Goal: Task Accomplishment & Management: Manage account settings

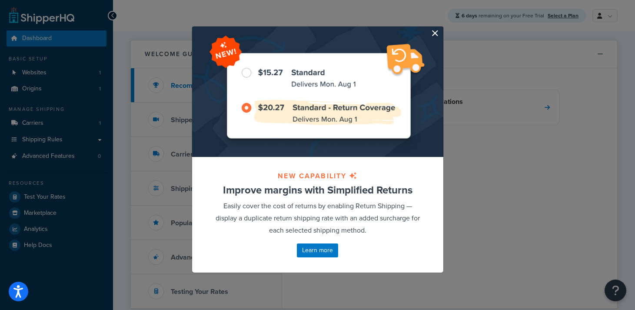
click at [441, 29] on button "button" at bounding box center [442, 28] width 2 height 2
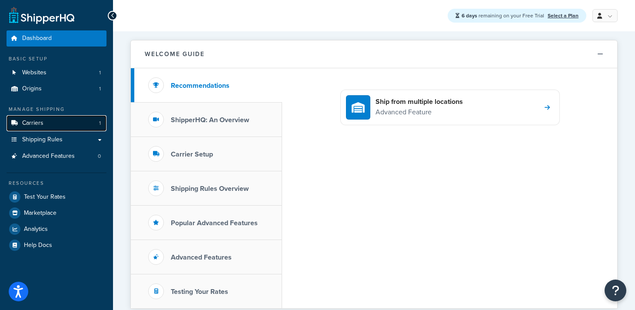
click at [31, 123] on span "Carriers" at bounding box center [32, 123] width 21 height 7
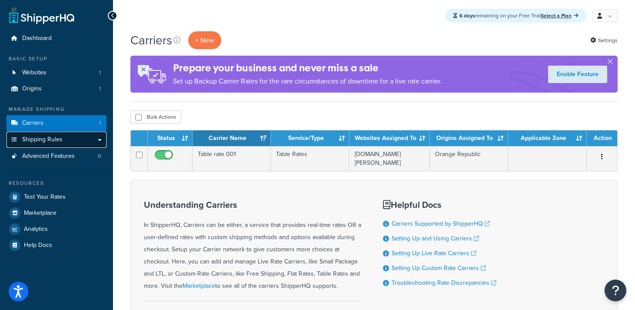
click at [30, 142] on span "Shipping Rules" at bounding box center [42, 139] width 40 height 7
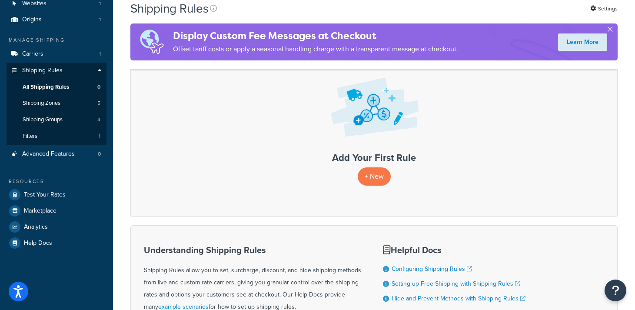
scroll to position [43, 0]
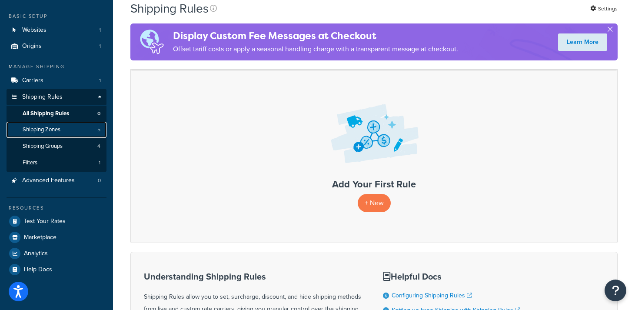
click at [35, 129] on span "Shipping Zones" at bounding box center [42, 129] width 38 height 7
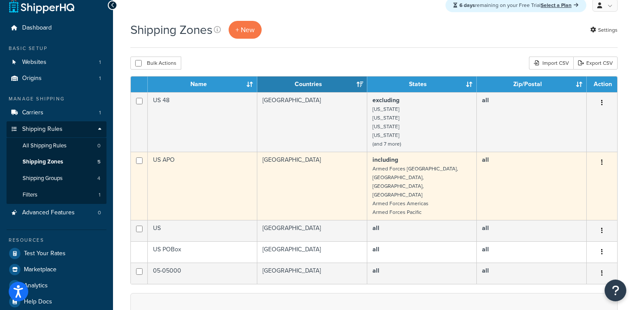
scroll to position [9, 0]
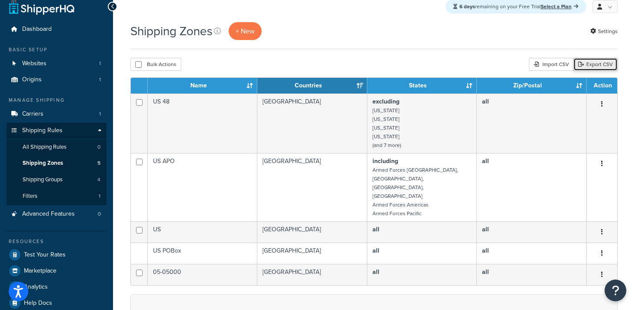
click at [604, 65] on link "Export CSV" at bounding box center [596, 64] width 44 height 13
click at [541, 67] on div "Import CSV" at bounding box center [551, 64] width 44 height 13
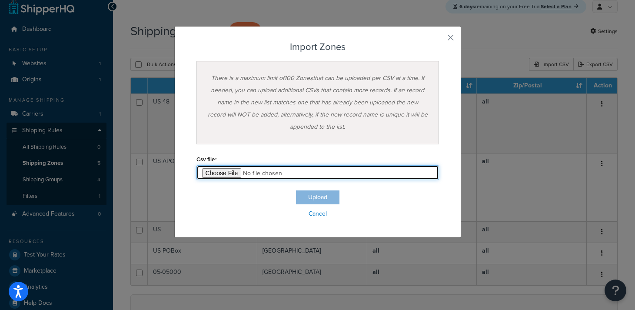
click at [227, 174] on input "file" at bounding box center [318, 172] width 243 height 15
type input "C:\fakepath\SAR-WF-01-shipping-zones - PT 1.csv"
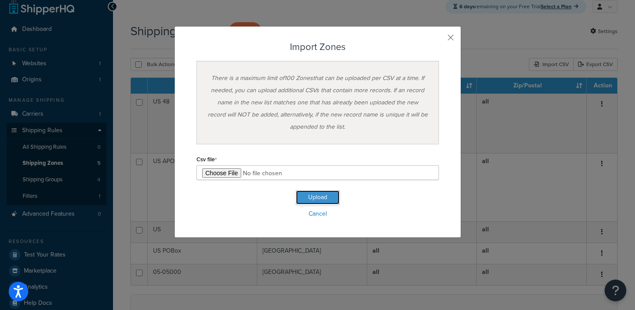
click at [324, 198] on button "Upload" at bounding box center [317, 197] width 43 height 14
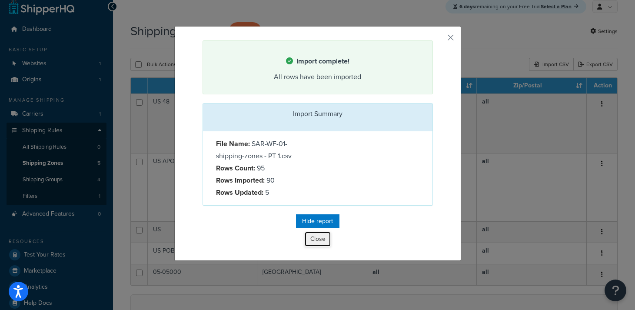
click at [317, 242] on button "Close" at bounding box center [318, 239] width 26 height 15
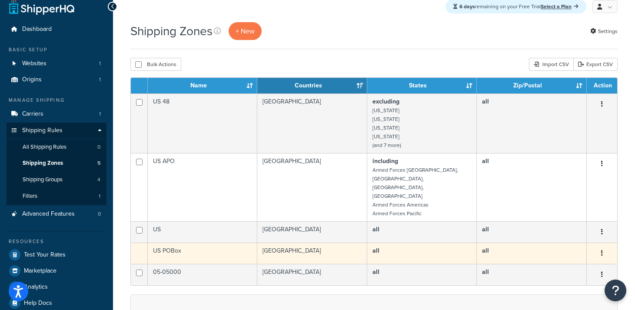
scroll to position [36, 0]
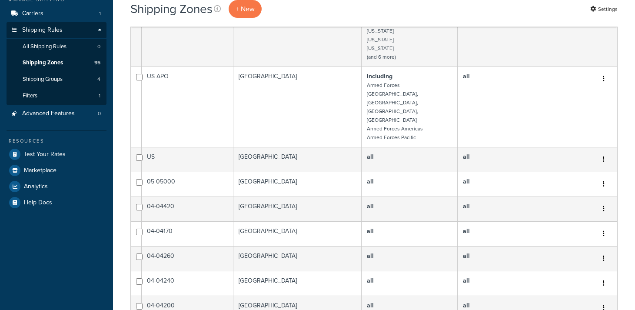
select select "15"
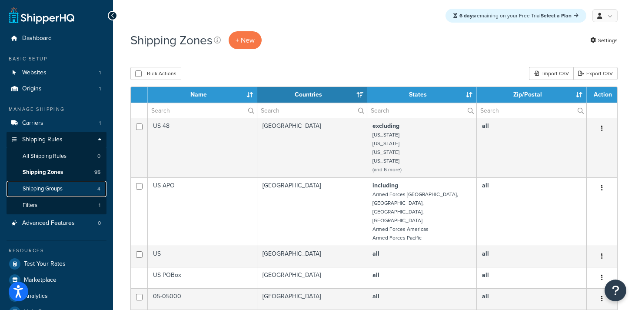
click at [40, 186] on span "Shipping Groups" at bounding box center [43, 188] width 40 height 7
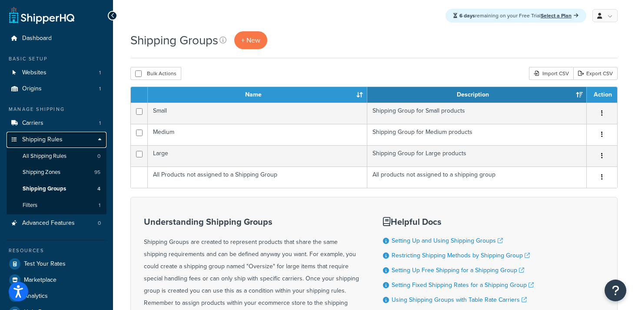
click at [47, 137] on span "Shipping Rules" at bounding box center [42, 139] width 40 height 7
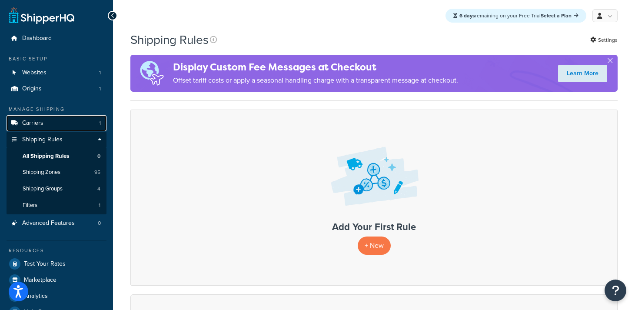
click at [38, 123] on span "Carriers" at bounding box center [32, 123] width 21 height 7
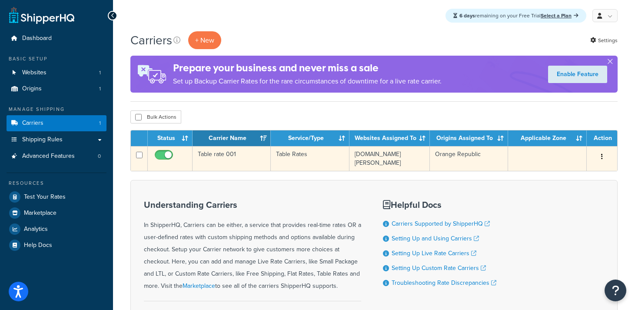
click at [607, 160] on button "button" at bounding box center [602, 157] width 12 height 14
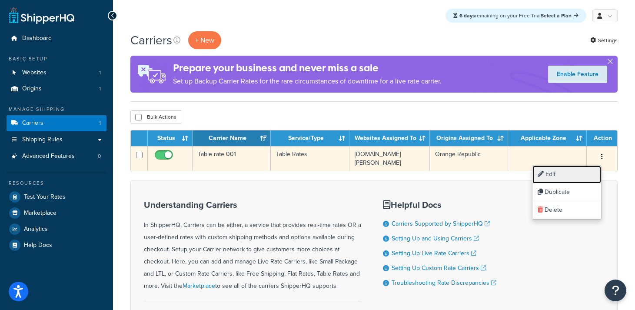
click at [564, 175] on link "Edit" at bounding box center [567, 175] width 69 height 18
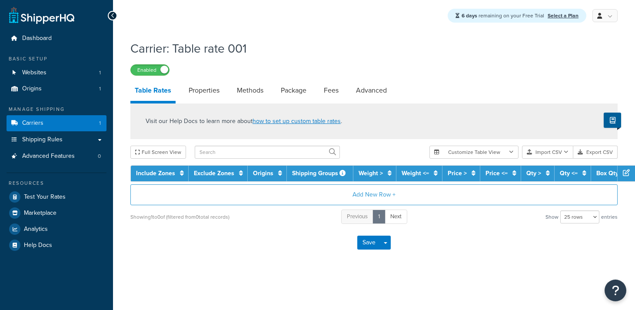
select select "25"
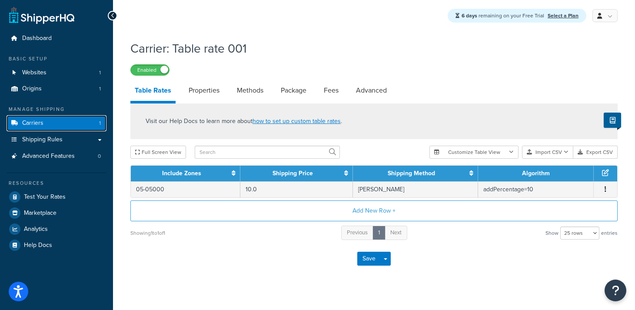
click at [36, 123] on span "Carriers" at bounding box center [32, 123] width 21 height 7
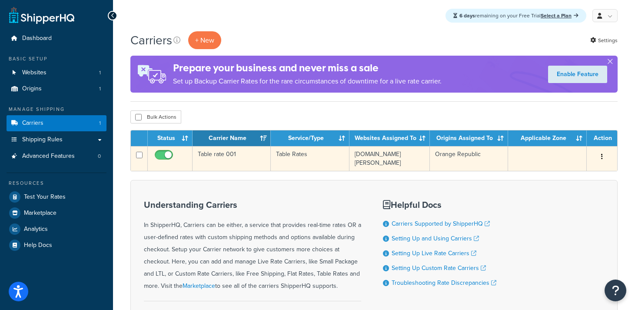
click at [601, 154] on button "button" at bounding box center [602, 157] width 12 height 14
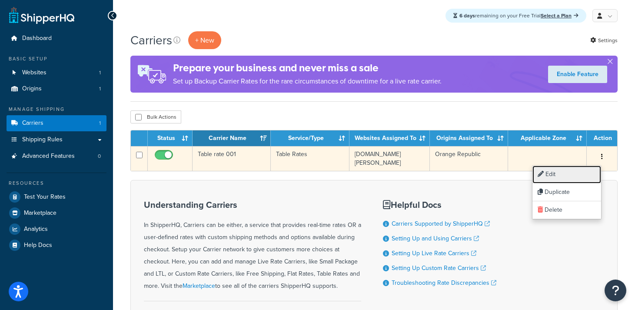
click at [567, 174] on link "Edit" at bounding box center [567, 175] width 69 height 18
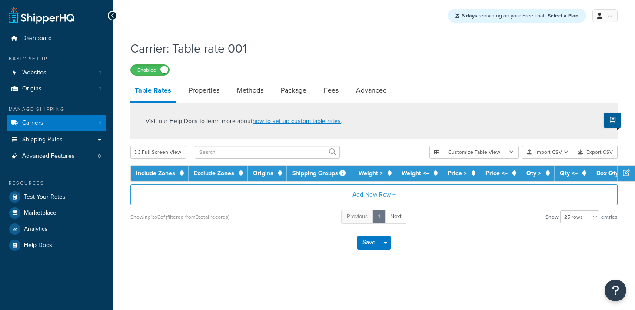
select select "25"
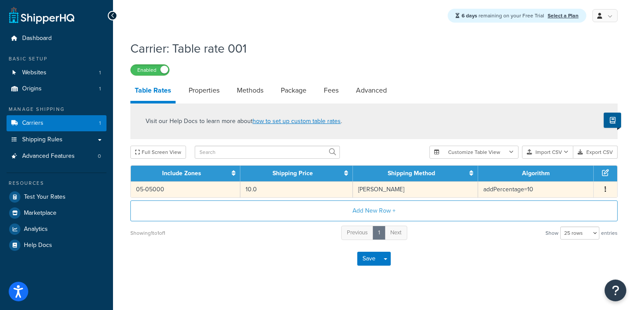
click at [398, 190] on td "Schenker - schenker" at bounding box center [416, 189] width 126 height 16
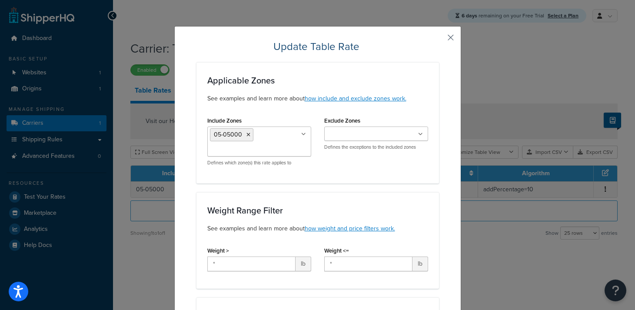
click at [439, 40] on button "button" at bounding box center [438, 41] width 2 height 2
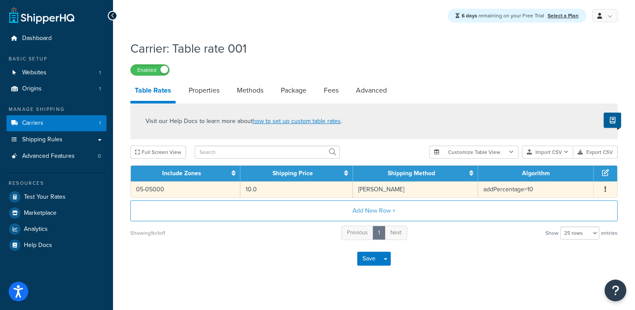
click at [604, 190] on button "button" at bounding box center [605, 190] width 7 height 10
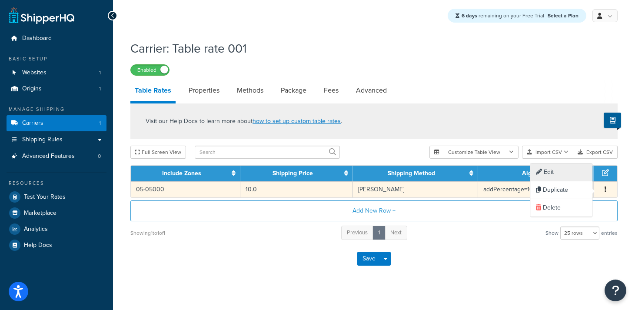
click at [551, 169] on div "Edit" at bounding box center [562, 173] width 62 height 18
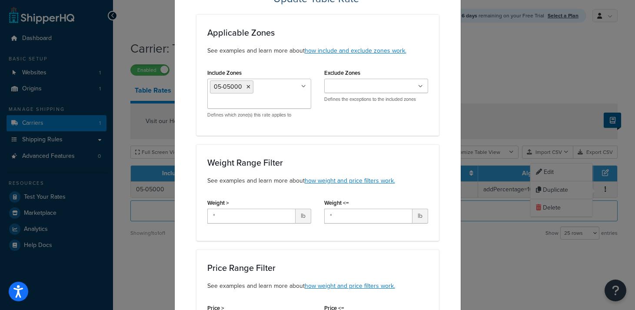
scroll to position [63, 0]
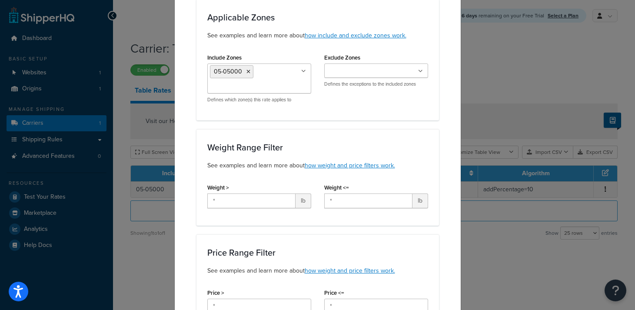
click at [303, 204] on span "lb" at bounding box center [304, 201] width 16 height 15
click at [303, 202] on span "lb" at bounding box center [304, 201] width 16 height 15
click at [279, 202] on input "*" at bounding box center [251, 201] width 88 height 15
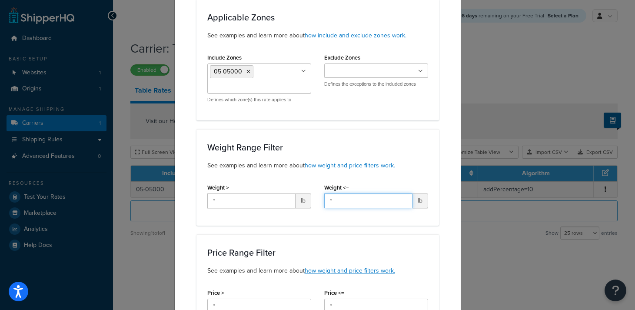
click at [367, 202] on input "*" at bounding box center [368, 201] width 88 height 15
click at [346, 164] on link "how weight and price filters work." at bounding box center [350, 165] width 90 height 9
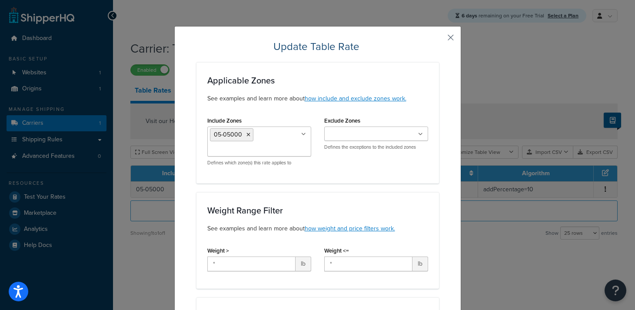
click at [439, 40] on button "button" at bounding box center [438, 41] width 2 height 2
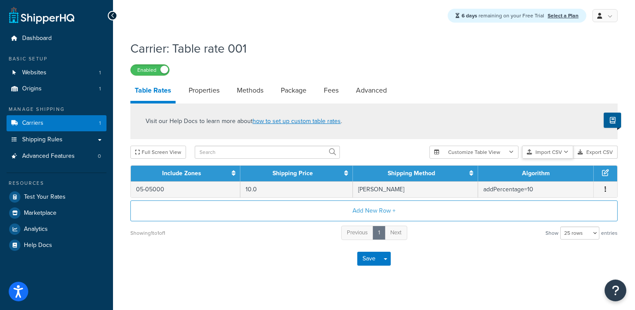
click at [541, 153] on button "Import CSV" at bounding box center [547, 152] width 51 height 13
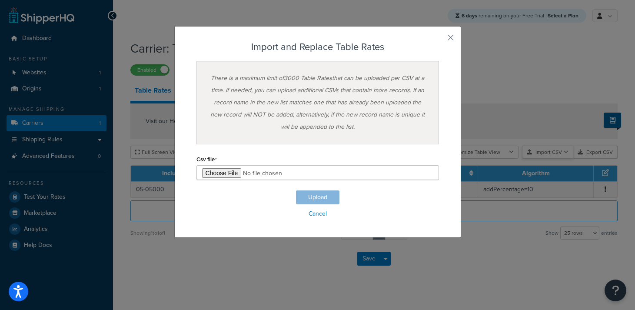
click at [548, 159] on div "Customize Table View Show all columns Show selected columns Import CSV Import a…" at bounding box center [524, 152] width 188 height 13
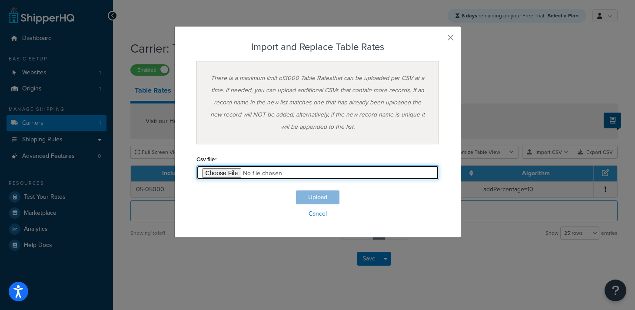
click at [222, 173] on input "file" at bounding box center [318, 172] width 243 height 15
type input "C:\fakepath\Copy of Transport Calculator Maxima 2025 - TableRateExample (2).csv"
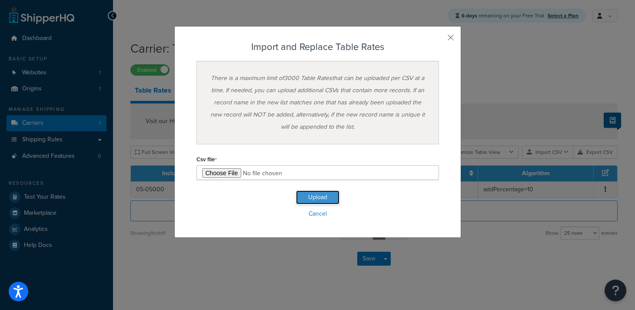
click at [318, 199] on button "Upload" at bounding box center [317, 197] width 43 height 14
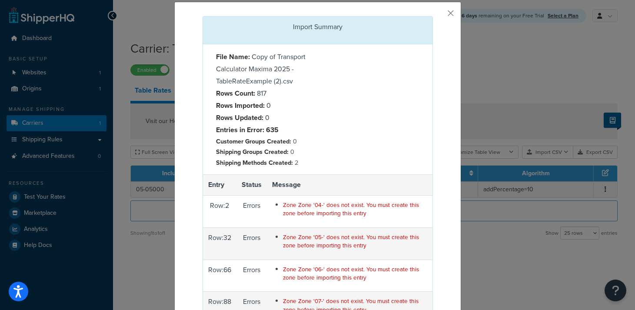
scroll to position [15, 0]
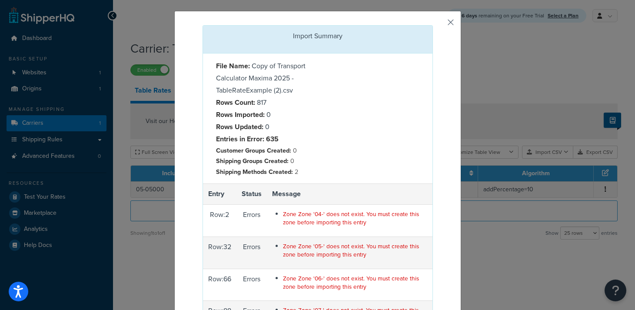
click at [433, 25] on button "button" at bounding box center [432, 26] width 2 height 2
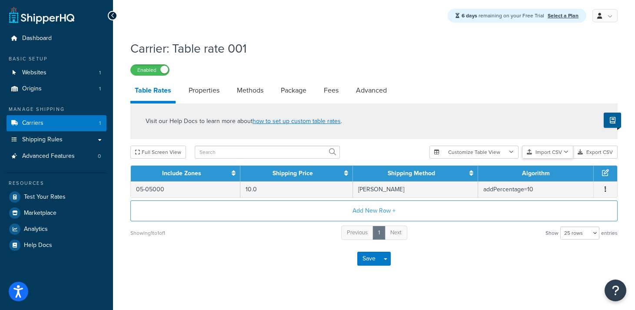
click at [544, 153] on button "Import CSV" at bounding box center [547, 152] width 51 height 13
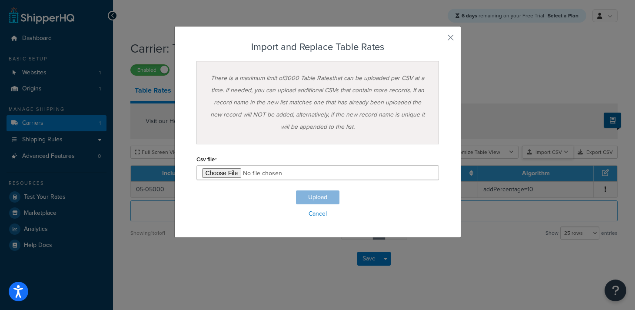
click at [547, 159] on div "Customize Table View Show all columns Show selected columns Import CSV Import a…" at bounding box center [524, 152] width 188 height 13
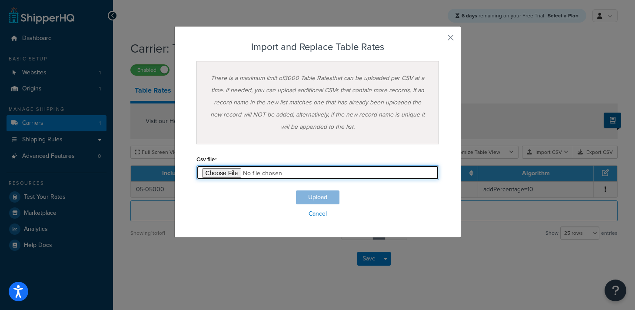
click at [223, 172] on input "file" at bounding box center [318, 172] width 243 height 15
type input "C:\fakepath\Copy of Transport Calculator Maxima 2025 - TableRateExample (3).csv"
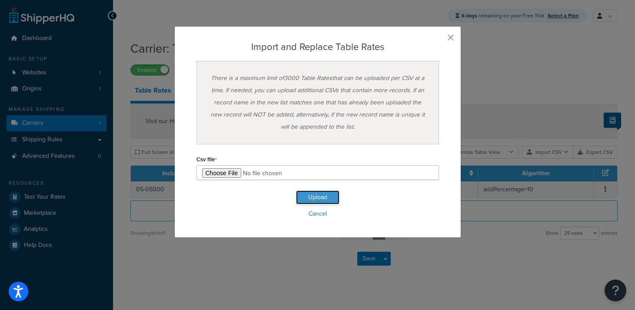
click at [318, 198] on button "Upload" at bounding box center [317, 197] width 43 height 14
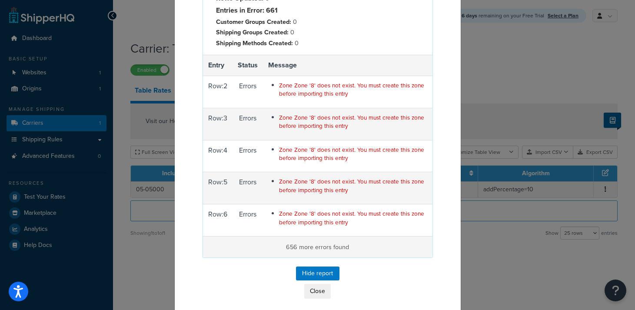
scroll to position [147, 0]
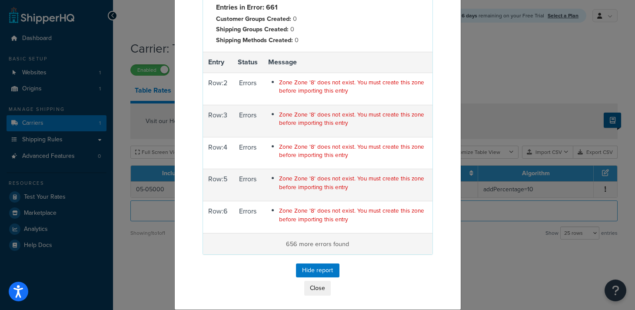
click at [307, 243] on p "656 more errors found" at bounding box center [317, 244] width 219 height 10
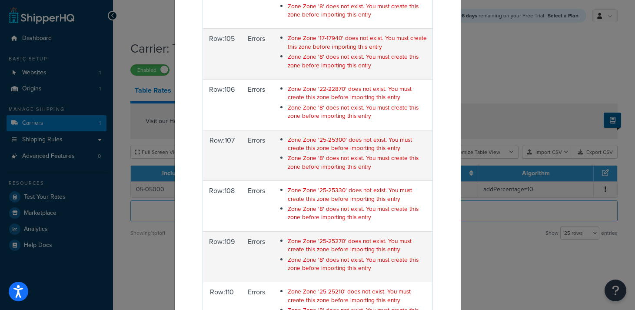
scroll to position [3831, 0]
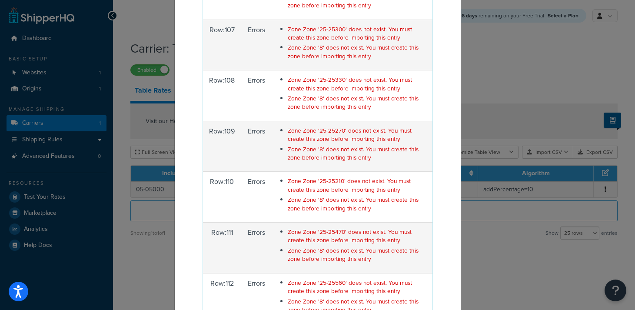
click at [520, 254] on div "Import Summary File Name: Copy of Transport Calculator Maxima 2025 - TableRateE…" at bounding box center [317, 155] width 635 height 310
click at [477, 248] on div "Import Summary File Name: Copy of Transport Calculator Maxima 2025 - TableRateE…" at bounding box center [317, 155] width 635 height 310
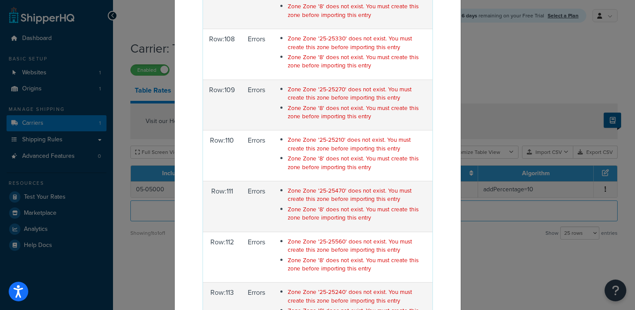
scroll to position [3873, 0]
click at [510, 249] on div "Import Summary File Name: Copy of Transport Calculator Maxima 2025 - TableRateE…" at bounding box center [317, 155] width 635 height 310
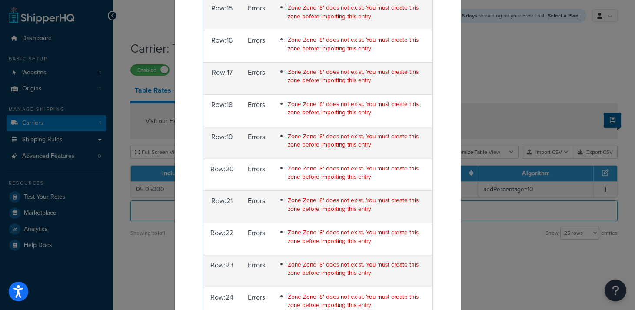
scroll to position [0, 0]
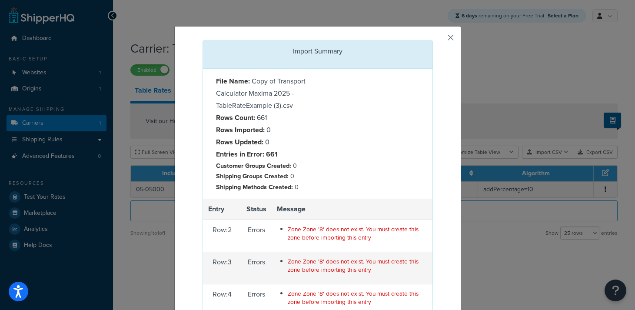
click at [433, 40] on button "button" at bounding box center [432, 41] width 2 height 2
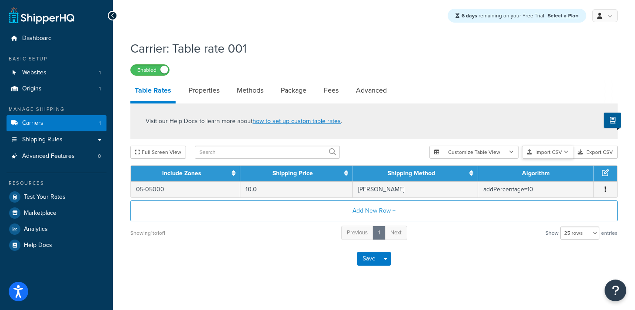
click at [546, 154] on button "Import CSV" at bounding box center [547, 152] width 51 height 13
click at [547, 159] on div "Customize Table View Show all columns Show selected columns Import CSV Import a…" at bounding box center [524, 152] width 188 height 13
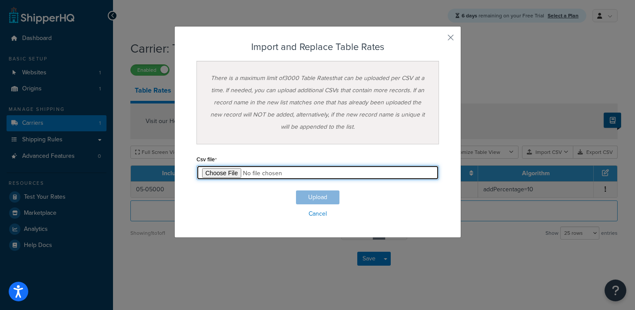
click at [224, 174] on input "file" at bounding box center [318, 172] width 243 height 15
type input "C:\fakepath\Copy of Transport Calculator Maxima 2025 - TableRateExample (4).csv"
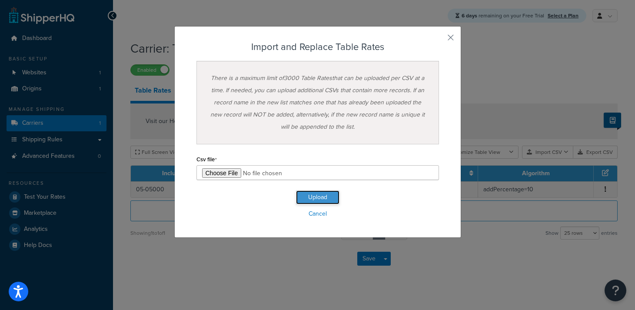
click at [313, 199] on button "Upload" at bounding box center [317, 197] width 43 height 14
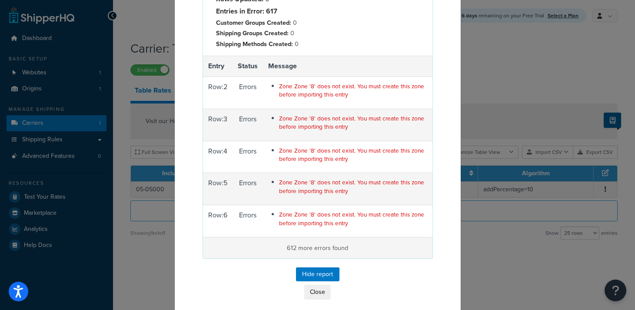
scroll to position [147, 0]
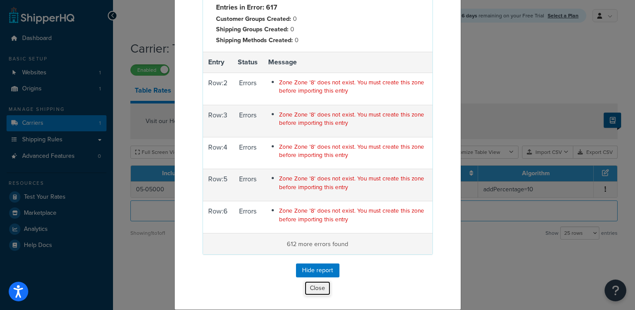
click at [320, 291] on button "Close" at bounding box center [317, 288] width 27 height 15
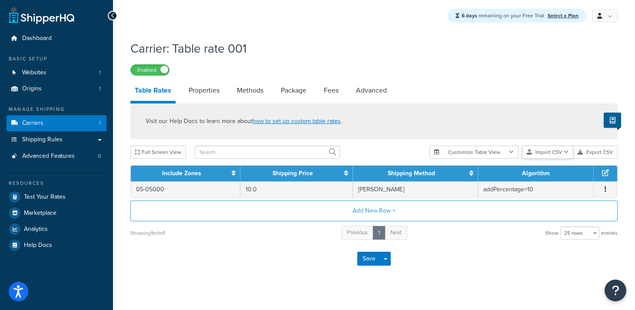
click at [548, 153] on button "Import CSV" at bounding box center [547, 152] width 51 height 13
click at [544, 159] on div "Customize Table View Show all columns Show selected columns Import CSV Import a…" at bounding box center [524, 152] width 188 height 13
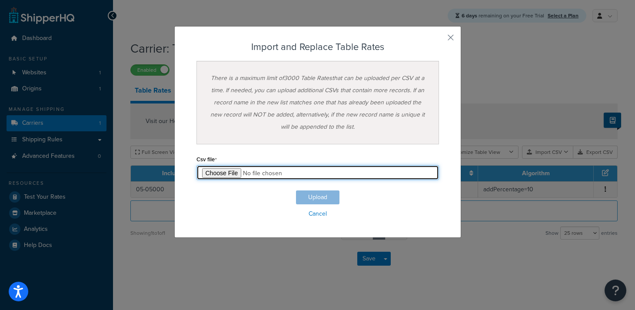
click at [223, 172] on input "file" at bounding box center [318, 172] width 243 height 15
type input "C:\fakepath\Copy of Transport Calculator Maxima 2025 - TableRateExample (5).csv"
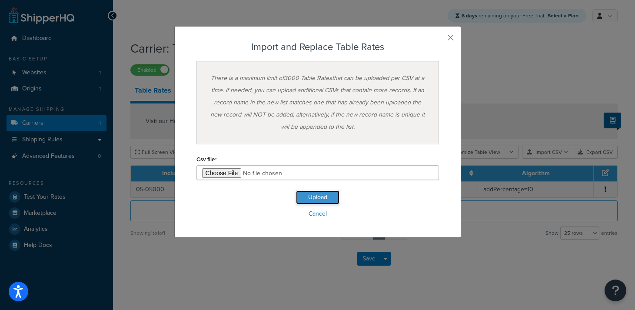
click at [318, 200] on button "Upload" at bounding box center [317, 197] width 43 height 14
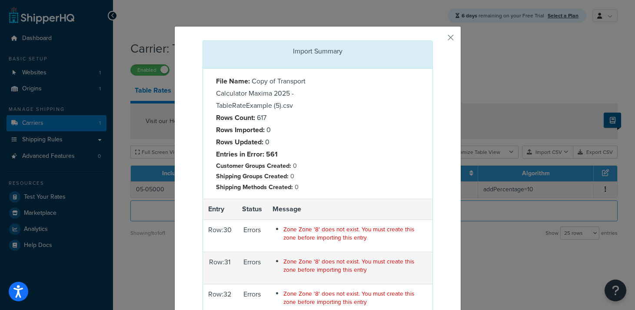
click at [416, 15] on div "Import Summary File Name: Copy of Transport Calculator Maxima 2025 - TableRateE…" at bounding box center [317, 155] width 635 height 310
click at [433, 40] on button "button" at bounding box center [432, 41] width 2 height 2
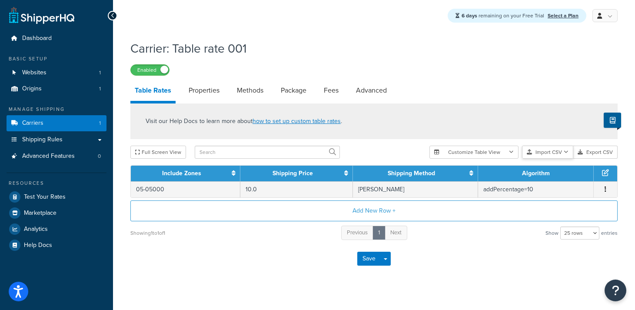
click at [543, 156] on button "Import CSV" at bounding box center [547, 152] width 51 height 13
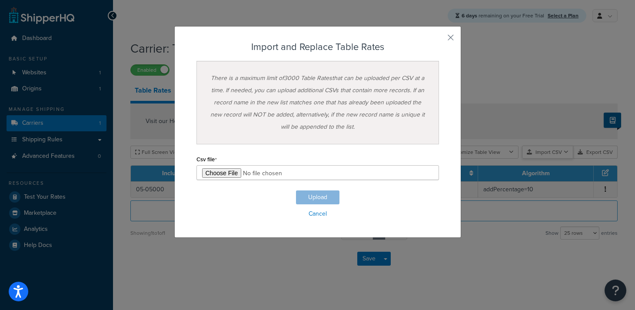
click at [542, 159] on div "Customize Table View Show all columns Show selected columns Import CSV Import a…" at bounding box center [524, 152] width 188 height 13
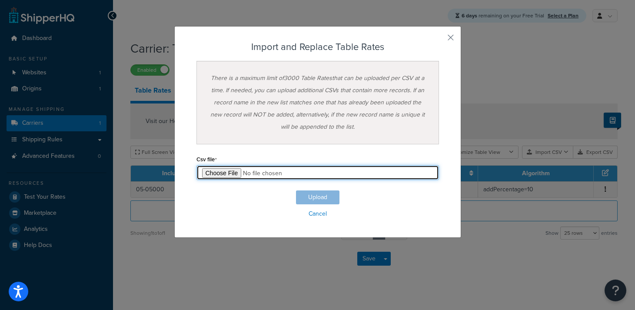
click at [227, 173] on input "file" at bounding box center [318, 172] width 243 height 15
type input "C:\fakepath\Copy of Transport Calculator Maxima 2025 - Sheet13.csv"
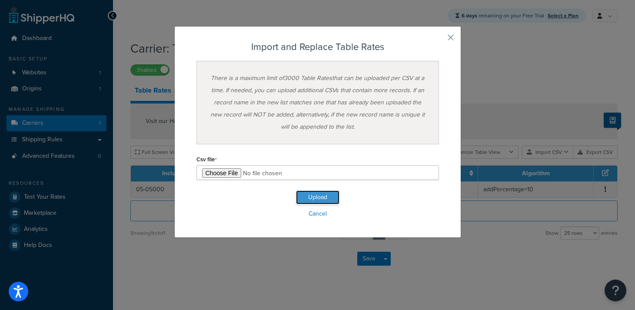
click at [317, 194] on button "Upload" at bounding box center [317, 197] width 43 height 14
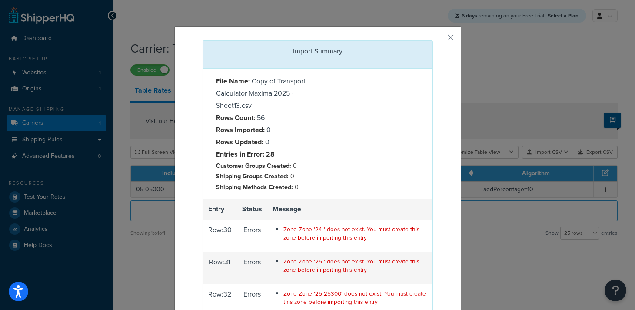
click at [495, 137] on div "Import Summary File Name: Copy of Transport Calculator Maxima 2025 - Sheet13.cs…" at bounding box center [317, 155] width 635 height 310
click at [433, 40] on button "button" at bounding box center [432, 41] width 2 height 2
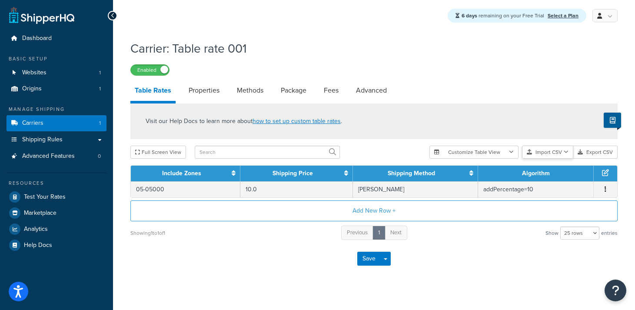
click at [539, 155] on button "Import CSV" at bounding box center [547, 152] width 51 height 13
click at [541, 159] on div "Customize Table View Show all columns Show selected columns Import CSV Import a…" at bounding box center [524, 152] width 188 height 13
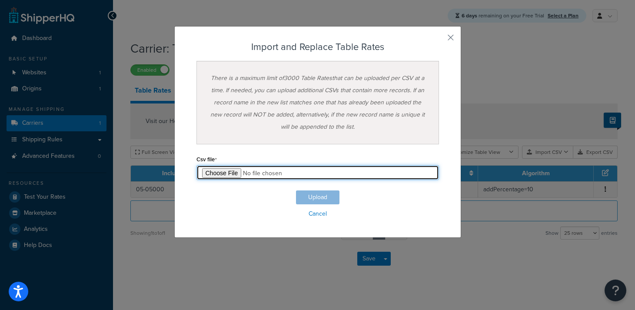
click at [223, 176] on input "file" at bounding box center [318, 172] width 243 height 15
click at [221, 176] on input "file" at bounding box center [318, 172] width 243 height 15
type input "C:\fakepath\Copy of Transport Calculator Maxima 2025 - Sheet13 (1).csv"
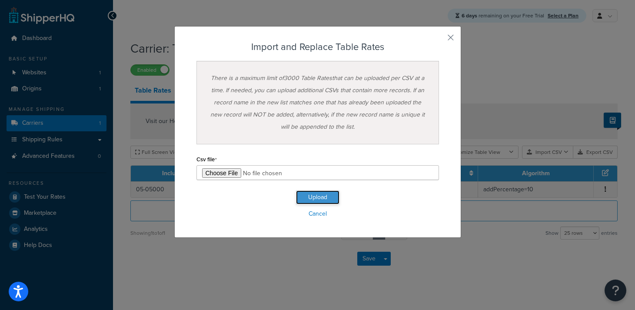
click at [314, 199] on button "Upload" at bounding box center [317, 197] width 43 height 14
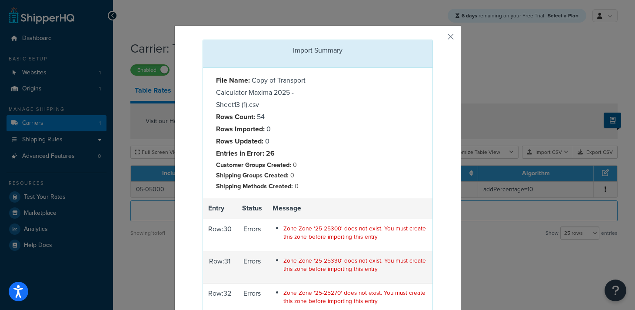
scroll to position [0, 0]
click at [433, 40] on button "button" at bounding box center [432, 41] width 2 height 2
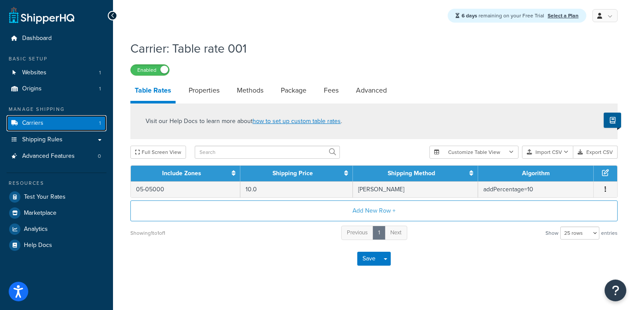
click at [33, 126] on span "Carriers" at bounding box center [32, 123] width 21 height 7
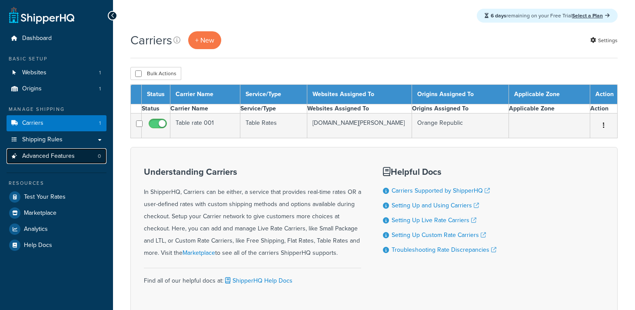
click at [37, 162] on link "Advanced Features 0" at bounding box center [57, 156] width 100 height 16
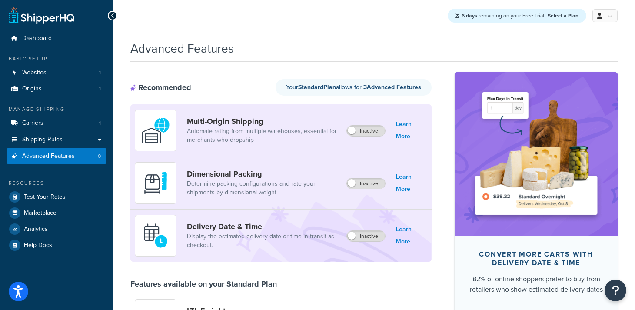
scroll to position [1, 0]
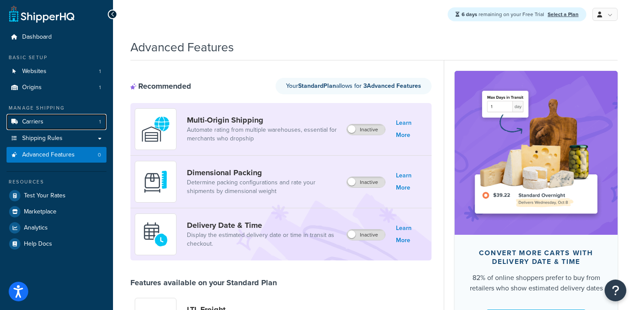
click at [31, 123] on span "Carriers" at bounding box center [32, 121] width 21 height 7
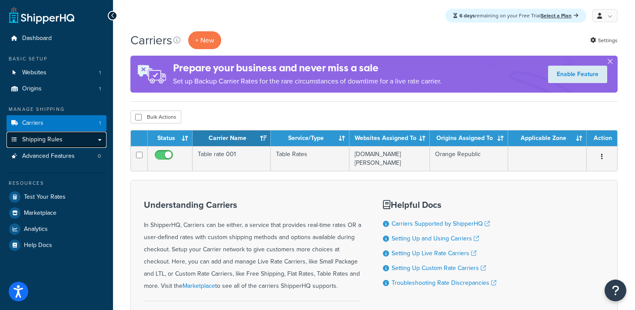
click at [39, 140] on span "Shipping Rules" at bounding box center [42, 139] width 40 height 7
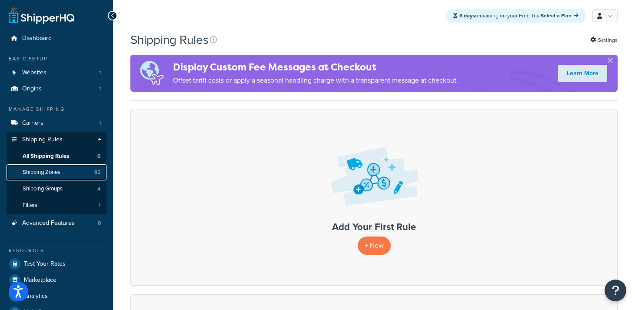
click at [48, 176] on span "Shipping Zones" at bounding box center [42, 172] width 38 height 7
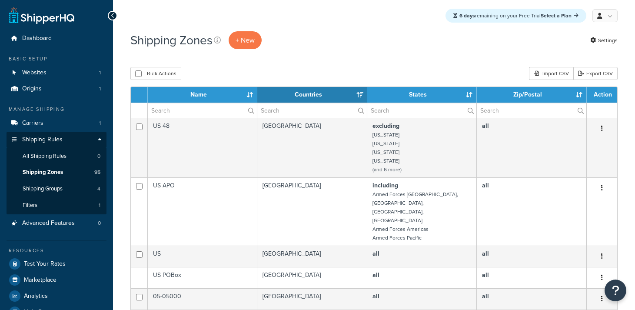
select select "15"
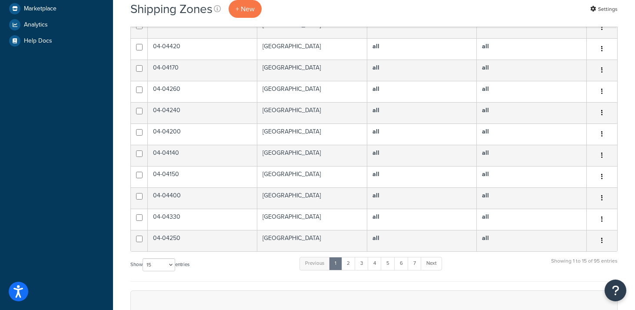
scroll to position [275, 0]
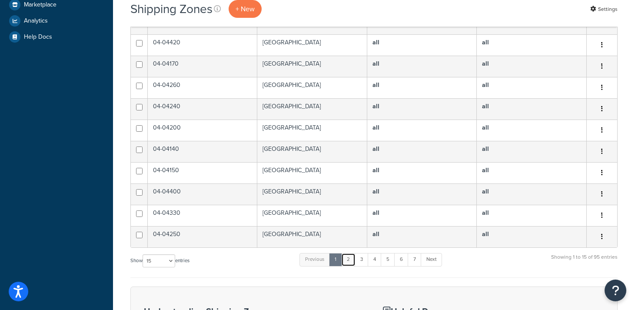
click at [351, 253] on link "2" at bounding box center [348, 259] width 14 height 13
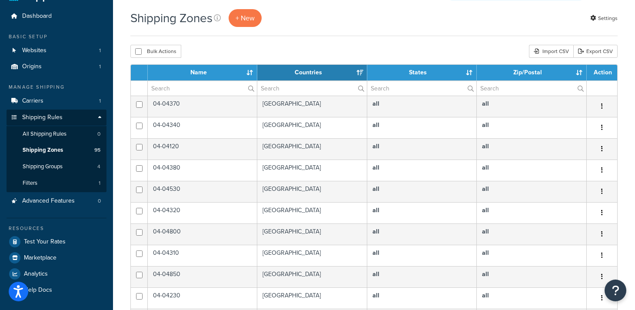
scroll to position [7, 0]
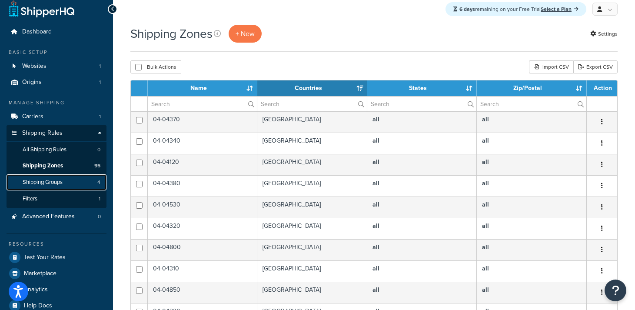
click at [36, 181] on span "Shipping Groups" at bounding box center [43, 182] width 40 height 7
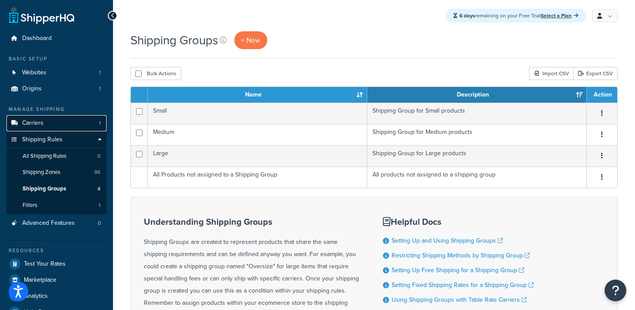
click at [31, 125] on span "Carriers" at bounding box center [32, 123] width 21 height 7
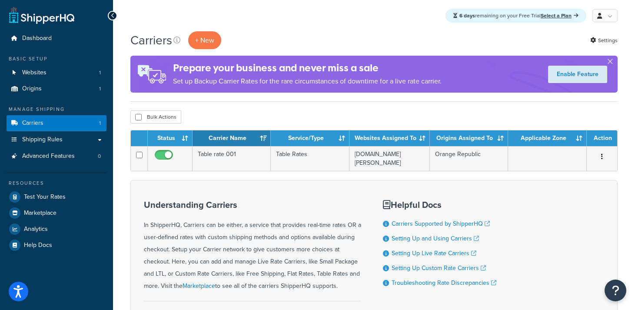
scroll to position [10, 0]
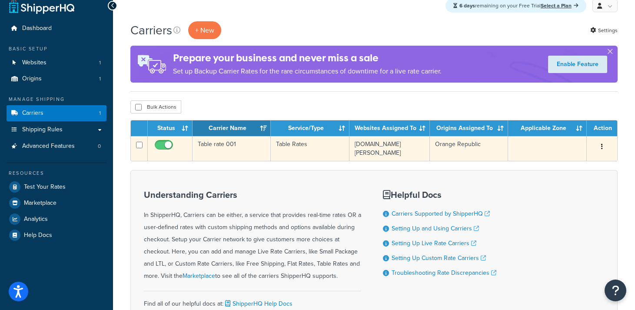
click at [602, 150] on icon "button" at bounding box center [602, 147] width 2 height 6
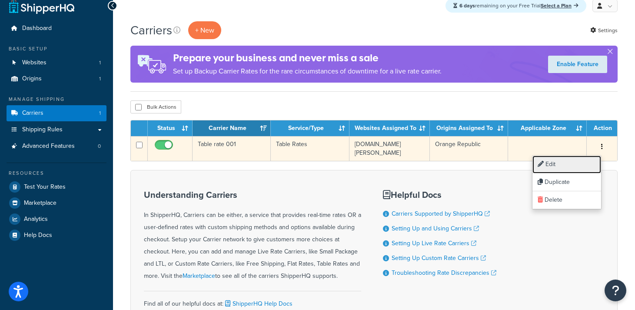
click at [567, 164] on link "Edit" at bounding box center [567, 165] width 69 height 18
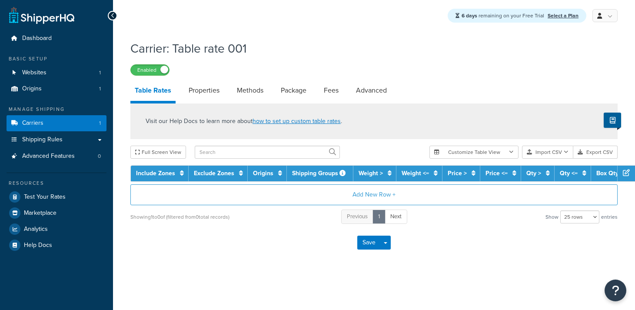
select select "25"
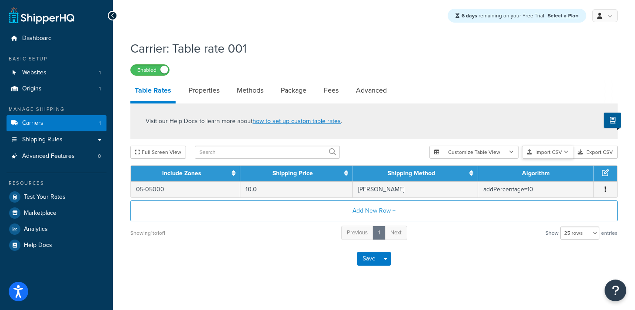
click at [546, 156] on button "Import CSV" at bounding box center [547, 152] width 51 height 13
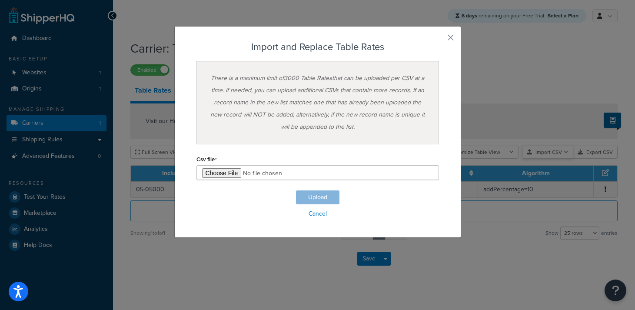
click at [543, 159] on div "Customize Table View Show all columns Show selected columns Import CSV Import a…" at bounding box center [524, 152] width 188 height 13
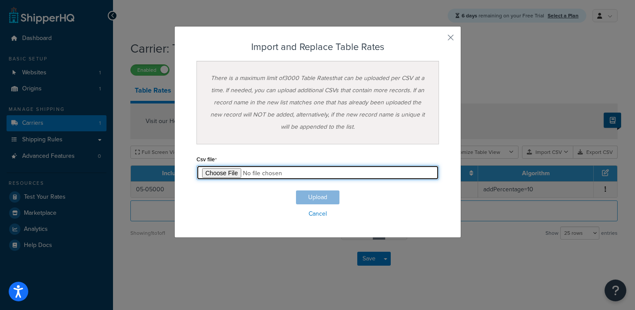
click at [219, 172] on input "file" at bounding box center [318, 172] width 243 height 15
type input "C:\fakepath\Copy of Transport Calculator Maxima 2025 - Sheet13 (2).csv"
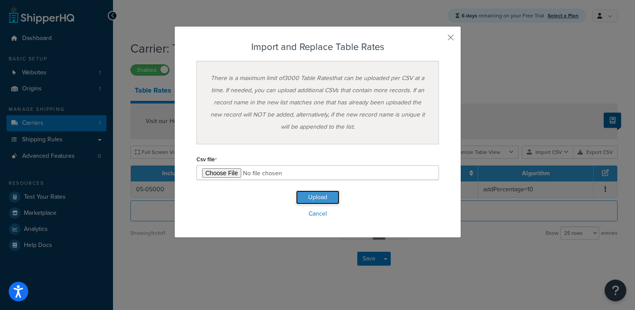
click at [312, 196] on button "Upload" at bounding box center [317, 197] width 43 height 14
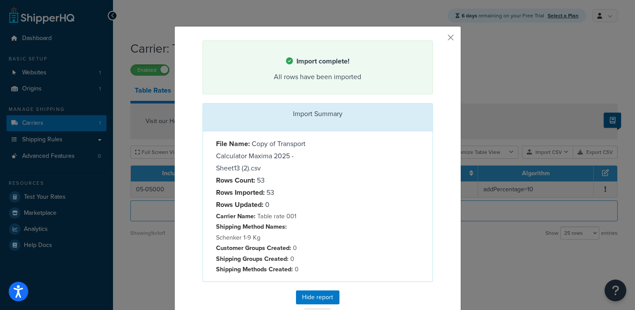
scroll to position [27, 0]
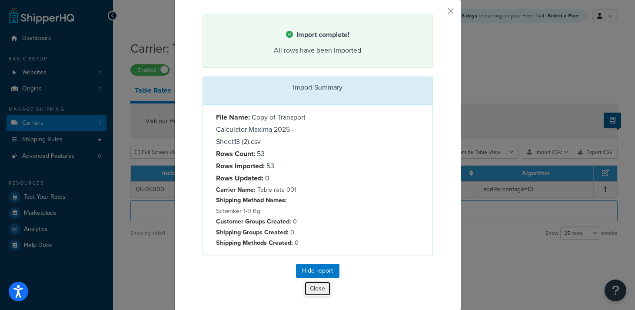
click at [315, 293] on button "Close" at bounding box center [317, 288] width 27 height 15
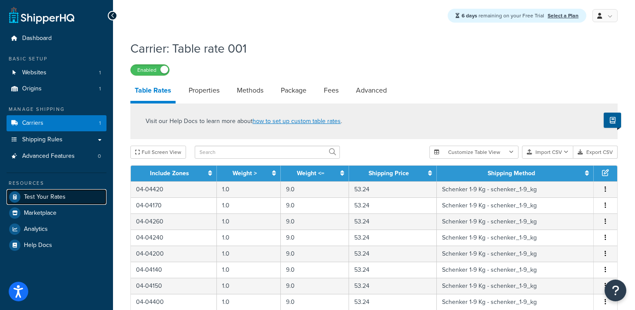
click at [45, 197] on span "Test Your Rates" at bounding box center [45, 197] width 42 height 7
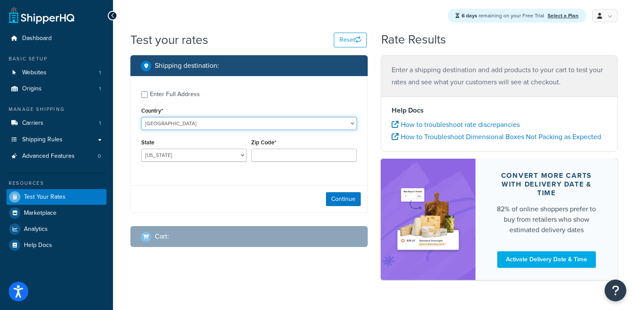
click at [170, 123] on select "United States United Kingdom Afghanistan Åland Islands Albania Algeria American…" at bounding box center [249, 123] width 216 height 13
select select "FR"
click at [141, 117] on select "United States United Kingdom Afghanistan Åland Islands Albania Algeria American…" at bounding box center [249, 123] width 216 height 13
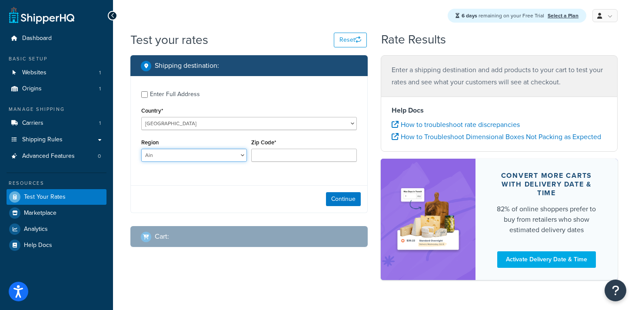
click at [172, 155] on select "[GEOGRAPHIC_DATA] [GEOGRAPHIC_DATA] [GEOGRAPHIC_DATA] [GEOGRAPHIC_DATA] [GEOGRA…" at bounding box center [194, 155] width 106 height 13
click at [141, 149] on select "[GEOGRAPHIC_DATA] [GEOGRAPHIC_DATA] [GEOGRAPHIC_DATA] [GEOGRAPHIC_DATA] [GEOGRA…" at bounding box center [194, 155] width 106 height 13
click at [268, 156] on input "Zip Code*" at bounding box center [304, 155] width 106 height 13
click at [215, 153] on select "Ain Aisne Allier Alpes-de-Haute-Provence Alpes-Maritimes Ardèche Ardennes Arièg…" at bounding box center [194, 155] width 106 height 13
click at [141, 149] on select "Ain Aisne Allier Alpes-de-Haute-Provence Alpes-Maritimes Ardèche Ardennes Arièg…" at bounding box center [194, 155] width 106 height 13
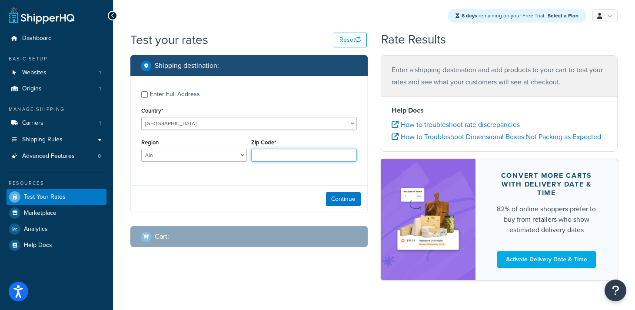
click at [284, 154] on input "Zip Code*" at bounding box center [304, 155] width 106 height 13
paste input "04-04400"
type input "04-04400"
click at [344, 199] on button "Continue" at bounding box center [343, 199] width 35 height 14
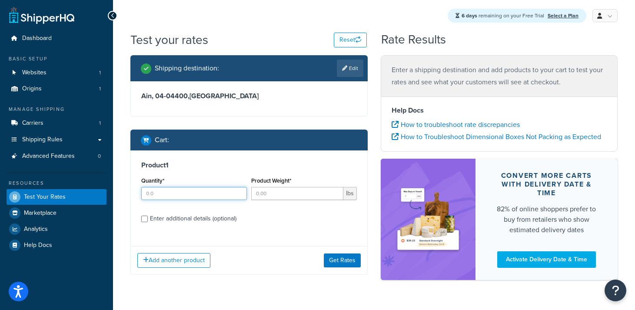
click at [185, 196] on input "Quantity*" at bounding box center [194, 193] width 106 height 13
type input "6"
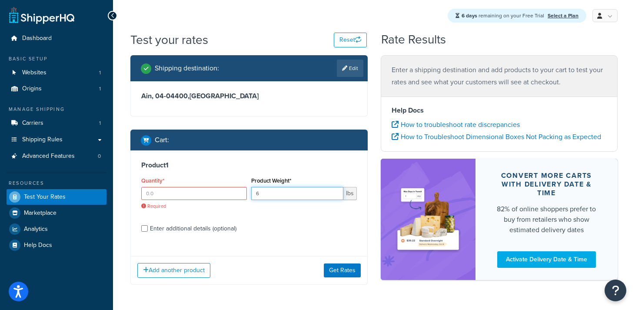
type input "6"
click at [151, 193] on input "Quantity*" at bounding box center [194, 193] width 106 height 13
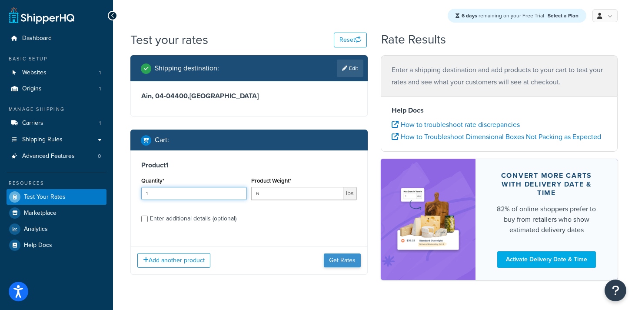
type input "1"
click at [338, 262] on button "Get Rates" at bounding box center [342, 261] width 37 height 14
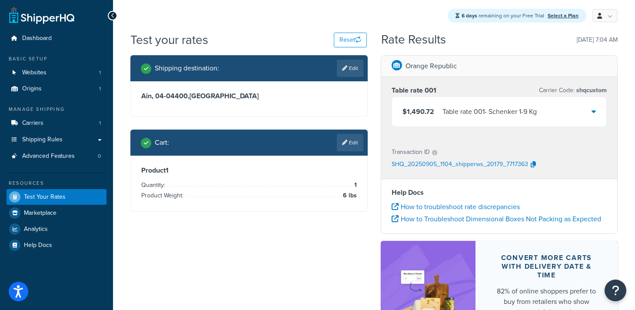
click at [594, 113] on icon at bounding box center [594, 111] width 4 height 7
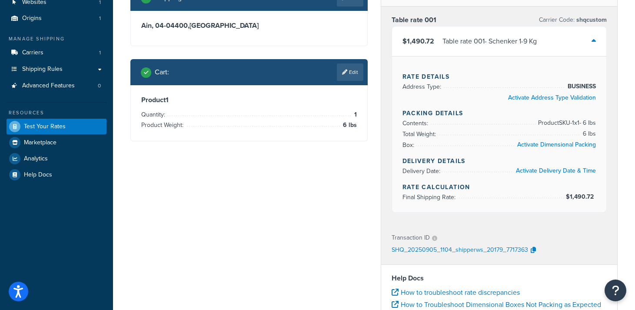
scroll to position [71, 0]
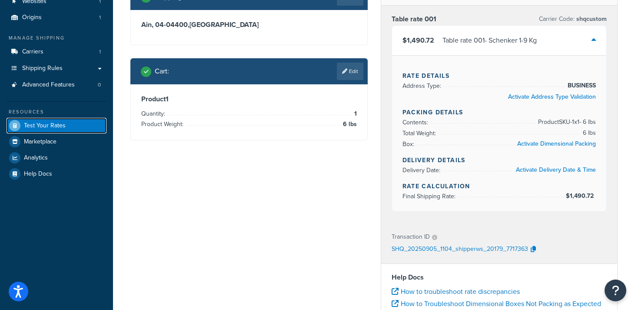
click at [36, 125] on span "Test Your Rates" at bounding box center [45, 125] width 42 height 7
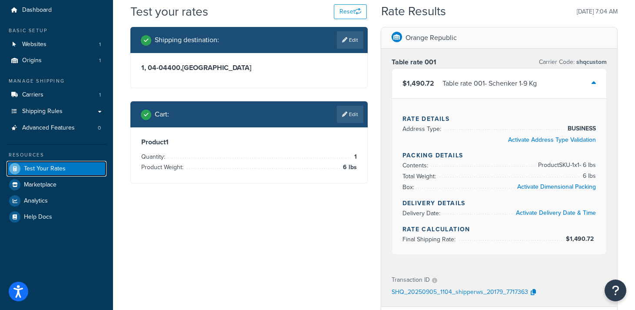
scroll to position [0, 0]
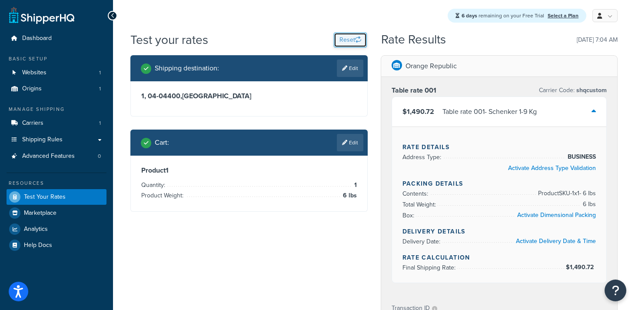
click at [346, 39] on button "Reset" at bounding box center [350, 40] width 33 height 15
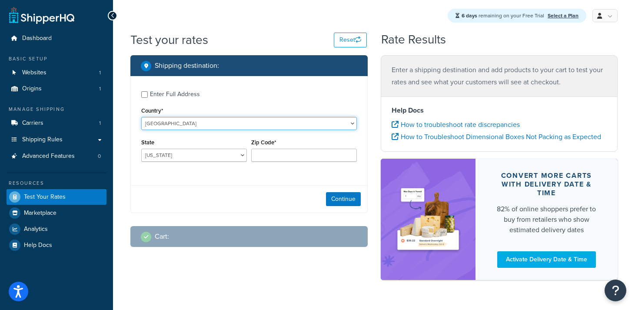
click at [177, 122] on select "United States United Kingdom Afghanistan Åland Islands Albania Algeria American…" at bounding box center [249, 123] width 216 height 13
select select "FR"
click at [141, 117] on select "United States United Kingdom Afghanistan Åland Islands Albania Algeria American…" at bounding box center [249, 123] width 216 height 13
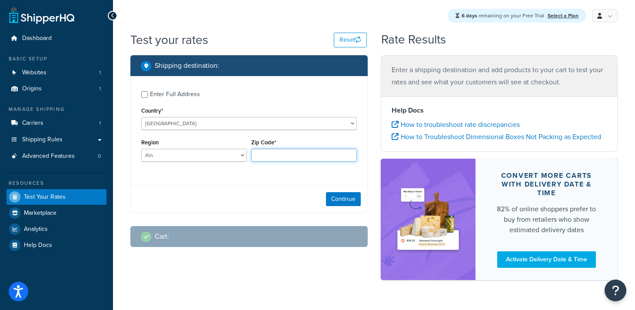
click at [266, 158] on input "Zip Code*" at bounding box center [304, 155] width 106 height 13
paste input "04-04420"
type input "04-04420"
click at [338, 202] on button "Continue" at bounding box center [343, 199] width 35 height 14
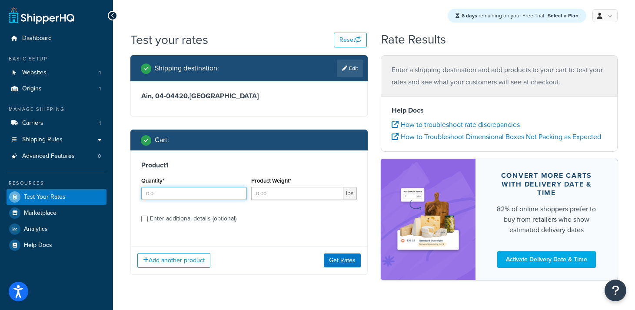
click at [207, 190] on input "Quantity*" at bounding box center [194, 193] width 106 height 13
type input "1"
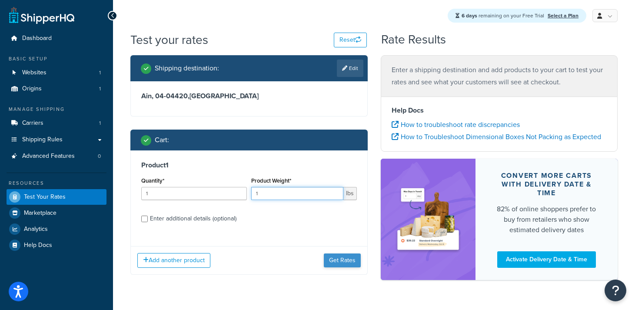
type input "1"
click at [337, 260] on button "Get Rates" at bounding box center [342, 261] width 37 height 14
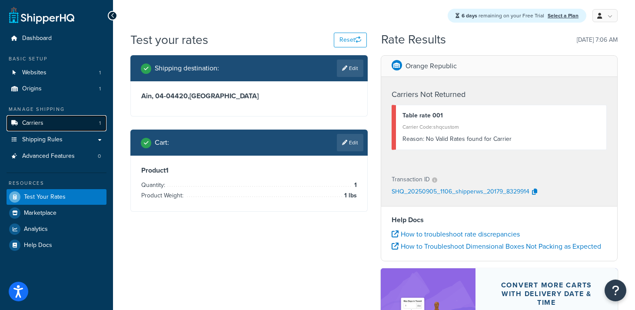
click at [38, 120] on span "Carriers" at bounding box center [32, 123] width 21 height 7
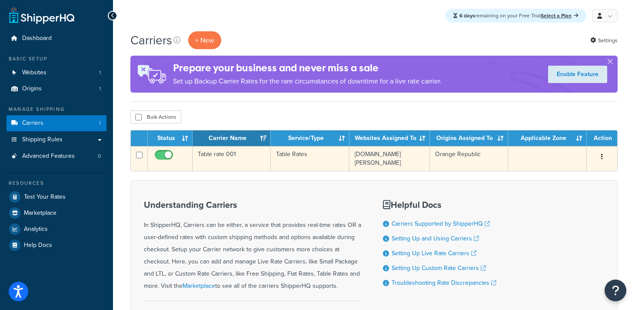
click at [603, 159] on button "button" at bounding box center [602, 157] width 12 height 14
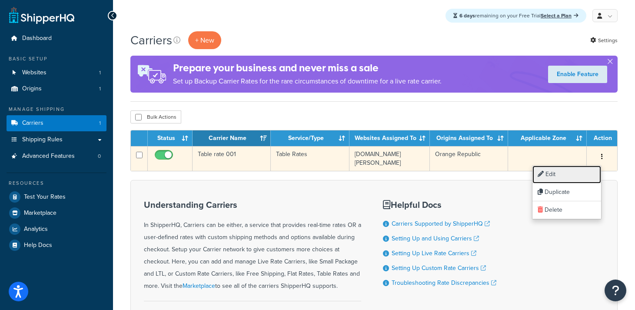
click at [557, 174] on link "Edit" at bounding box center [567, 175] width 69 height 18
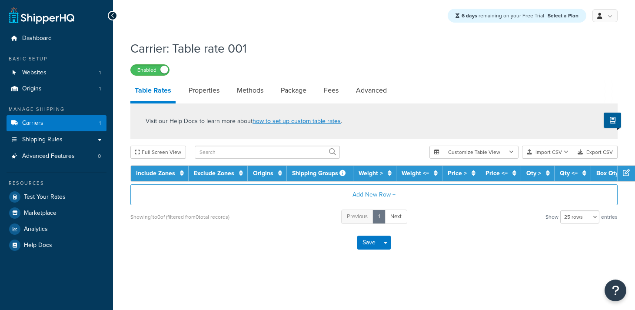
select select "25"
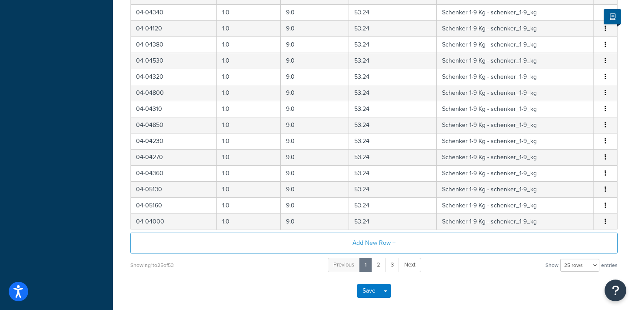
scroll to position [397, 0]
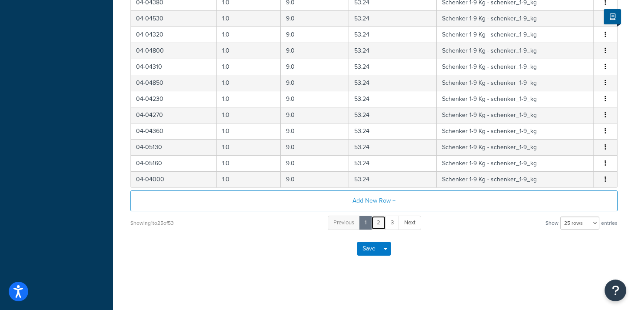
click at [379, 224] on link "2" at bounding box center [378, 223] width 15 height 14
click at [391, 224] on link "3" at bounding box center [392, 223] width 14 height 14
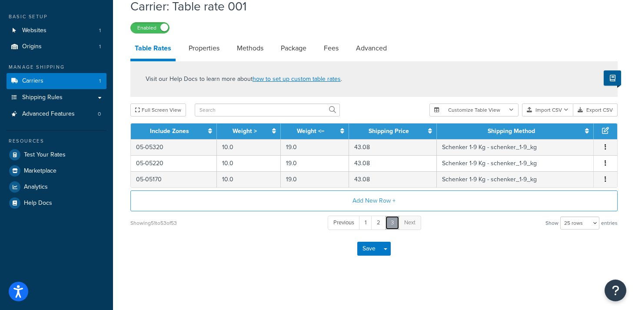
scroll to position [43, 0]
click at [366, 226] on link "1" at bounding box center [365, 223] width 13 height 14
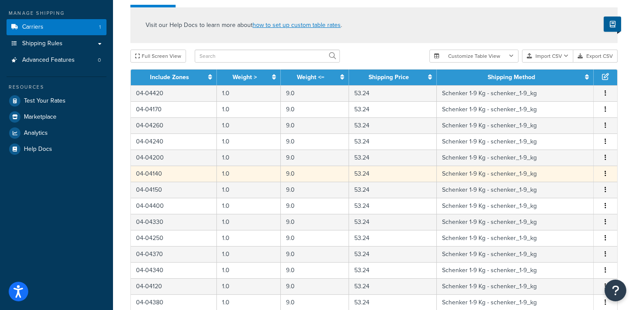
scroll to position [120, 0]
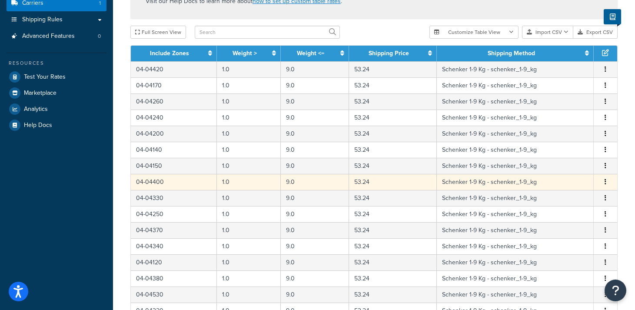
click at [181, 184] on td "04-04400" at bounding box center [174, 182] width 86 height 16
select select "182291"
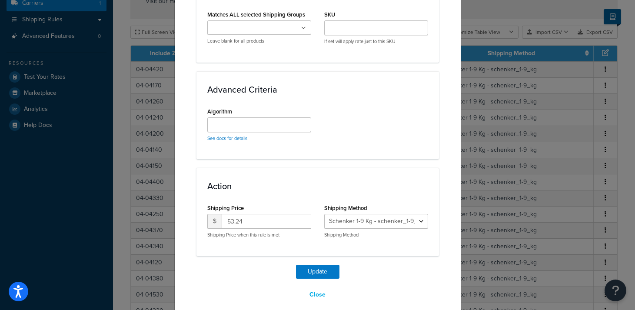
scroll to position [525, 0]
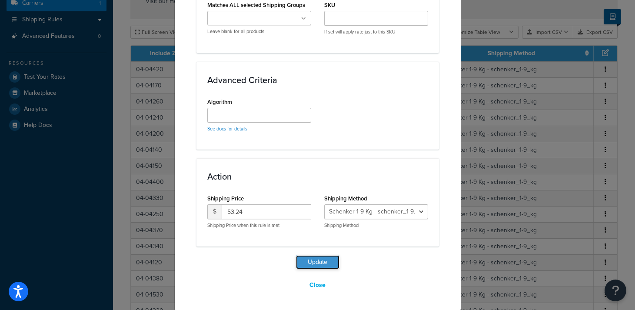
click at [321, 262] on button "Update" at bounding box center [317, 262] width 43 height 14
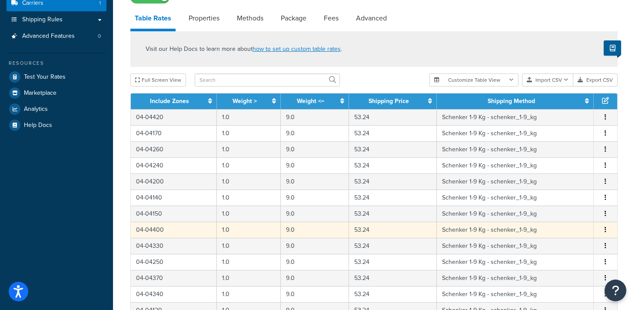
click at [176, 231] on td "04-04400" at bounding box center [174, 230] width 86 height 16
select select "182291"
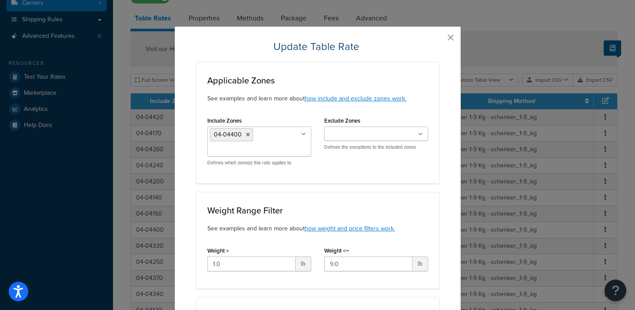
click at [439, 40] on button "button" at bounding box center [438, 41] width 2 height 2
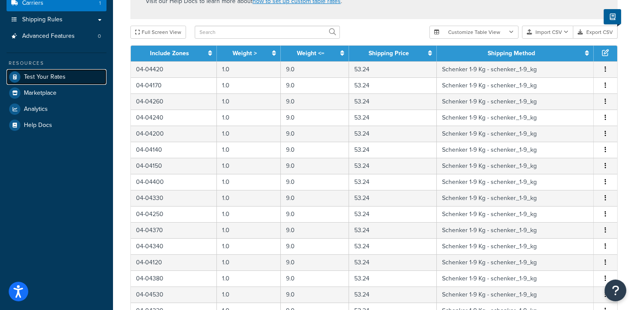
click at [34, 79] on span "Test Your Rates" at bounding box center [45, 76] width 42 height 7
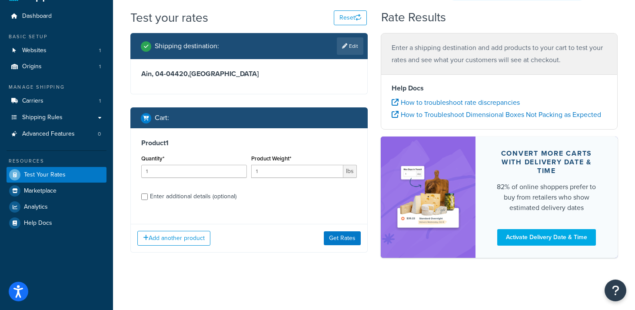
click at [190, 77] on h3 "Ain, 04-04420 , France" at bounding box center [249, 74] width 216 height 9
click at [354, 46] on link "Edit" at bounding box center [350, 45] width 27 height 17
select select "FR"
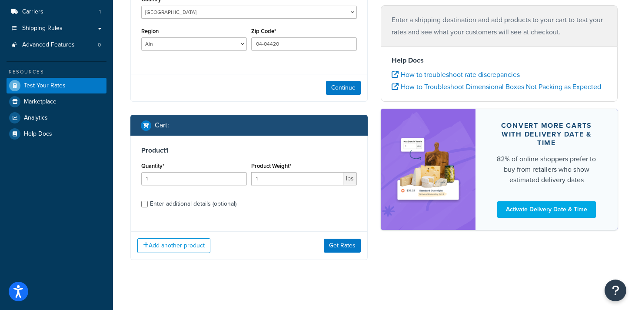
scroll to position [118, 0]
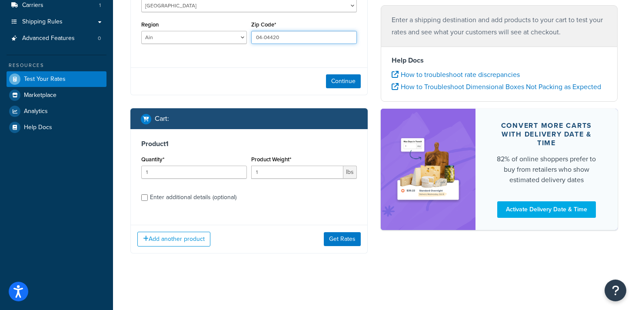
click at [291, 38] on input "04-04420" at bounding box center [304, 37] width 106 height 13
type input "04-04400"
click at [343, 84] on button "Continue" at bounding box center [343, 81] width 35 height 14
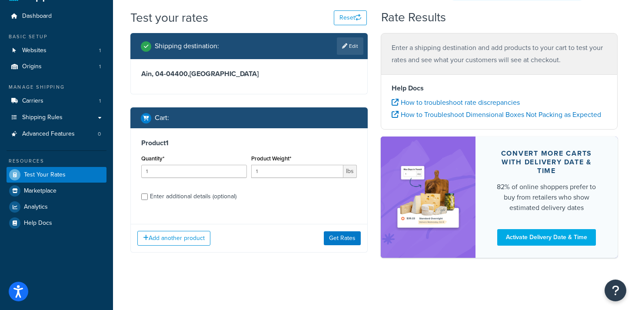
scroll to position [22, 0]
click at [274, 174] on input "1" at bounding box center [297, 171] width 92 height 13
type input "6"
click at [343, 242] on button "Get Rates" at bounding box center [342, 238] width 37 height 14
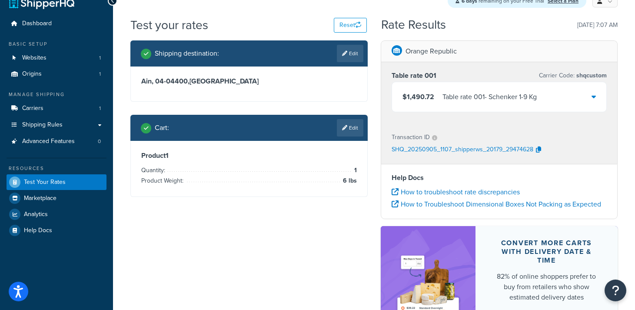
scroll to position [17, 0]
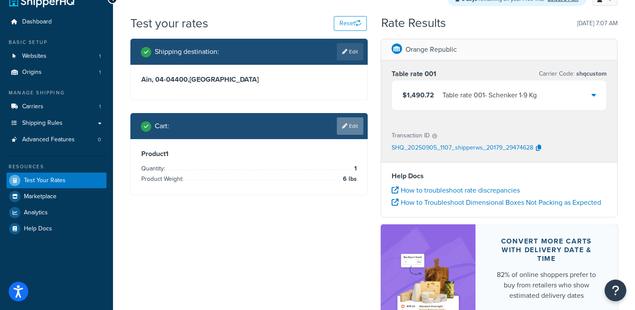
click at [345, 124] on icon at bounding box center [344, 125] width 5 height 5
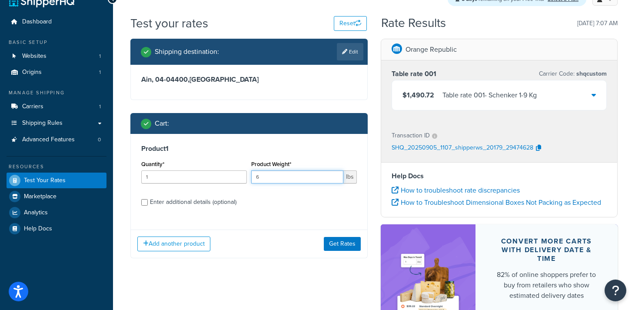
click at [271, 177] on input "6" at bounding box center [297, 176] width 92 height 13
type input "1"
click at [343, 248] on button "Get Rates" at bounding box center [342, 244] width 37 height 14
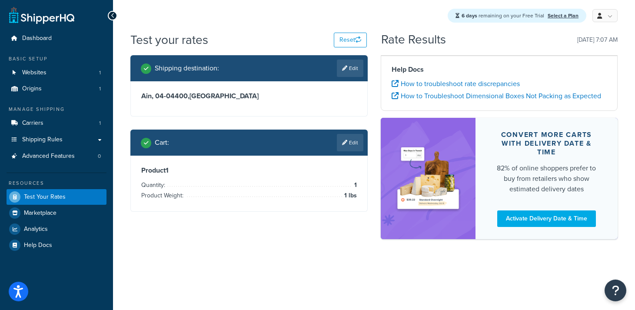
scroll to position [0, 0]
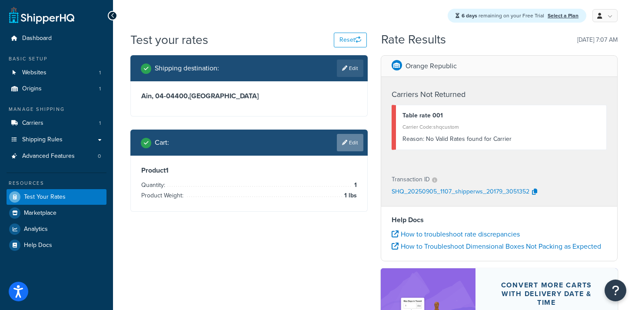
click at [350, 141] on link "Edit" at bounding box center [350, 142] width 27 height 17
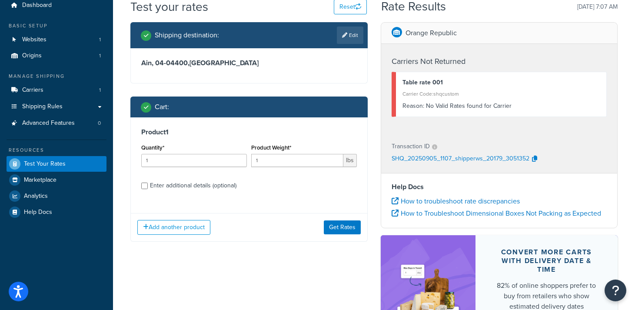
scroll to position [38, 0]
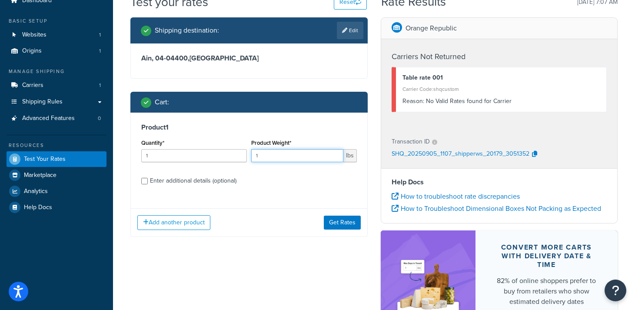
click at [267, 155] on input "1" at bounding box center [297, 155] width 92 height 13
type input "5"
click at [352, 227] on button "Get Rates" at bounding box center [342, 223] width 37 height 14
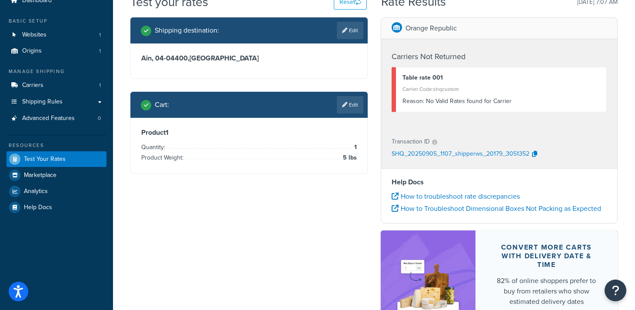
scroll to position [0, 0]
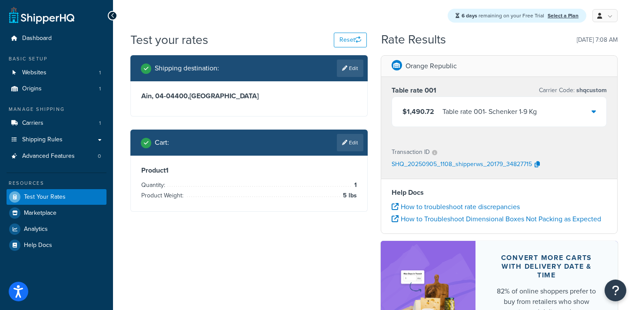
click at [445, 117] on div "Table rate 001 - Schenker 1-9 Kg" at bounding box center [490, 112] width 94 height 12
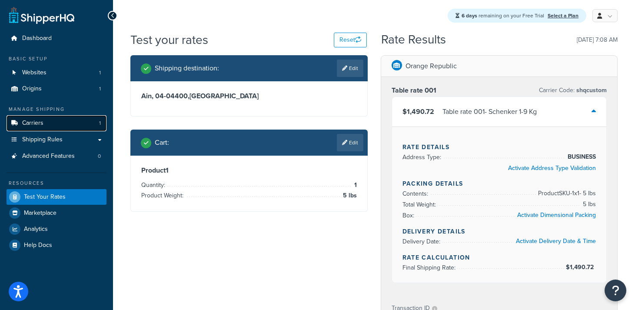
click at [28, 125] on span "Carriers" at bounding box center [32, 123] width 21 height 7
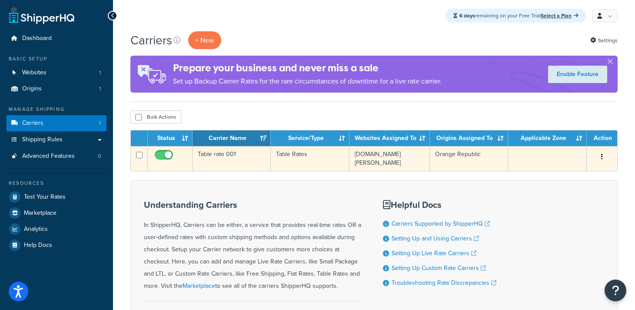
click at [603, 162] on button "button" at bounding box center [602, 157] width 12 height 14
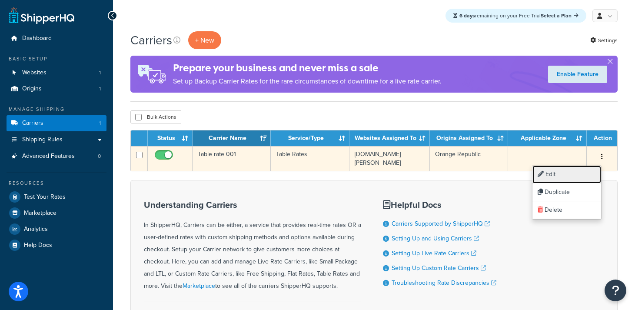
click at [568, 177] on link "Edit" at bounding box center [567, 175] width 69 height 18
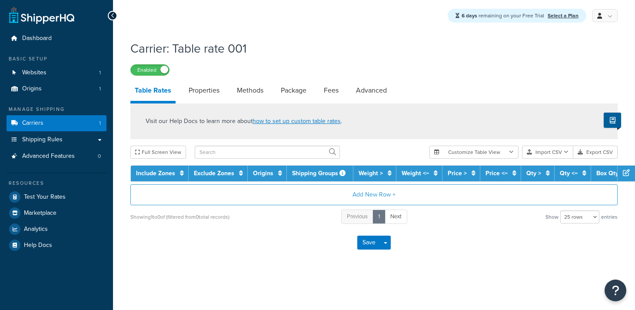
select select "25"
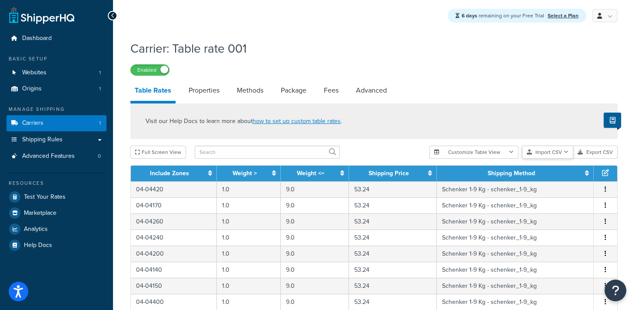
click at [538, 151] on button "Import CSV" at bounding box center [547, 152] width 51 height 13
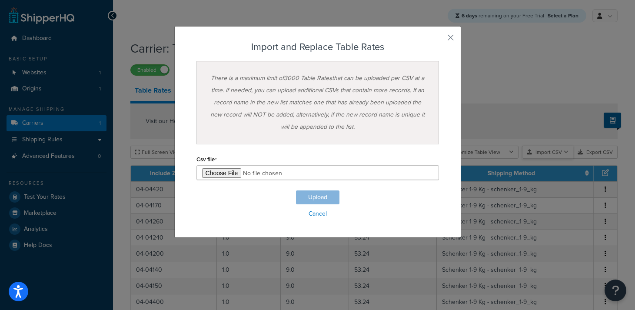
click at [544, 159] on div "Customize Table View Show all columns Show selected columns Import CSV Import a…" at bounding box center [524, 152] width 188 height 13
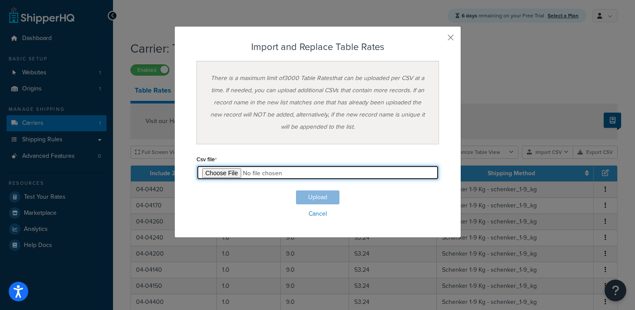
click at [230, 175] on input "file" at bounding box center [318, 172] width 243 height 15
type input "C:\fakepath\Copy of Transport Calculator Maxima 2025 - Sheet13 (3).csv"
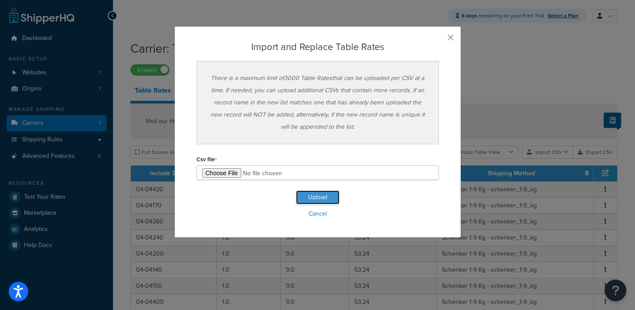
click at [316, 199] on button "Upload" at bounding box center [317, 197] width 43 height 14
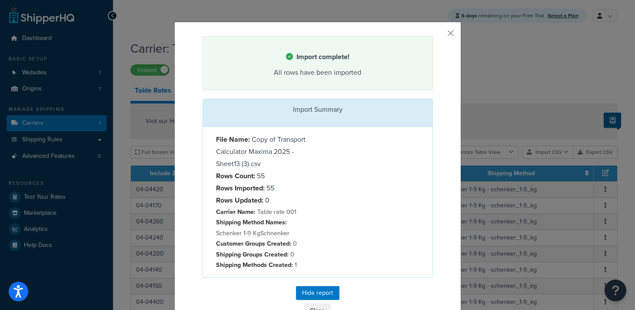
scroll to position [27, 0]
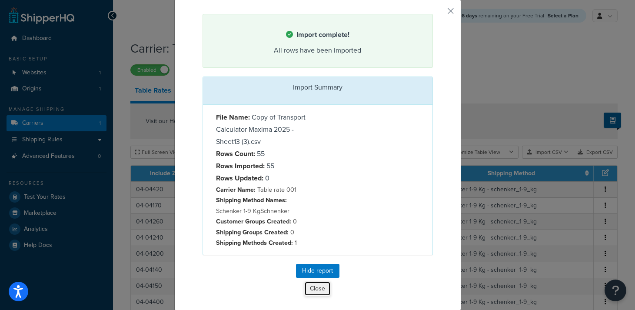
click at [319, 290] on button "Close" at bounding box center [317, 288] width 27 height 15
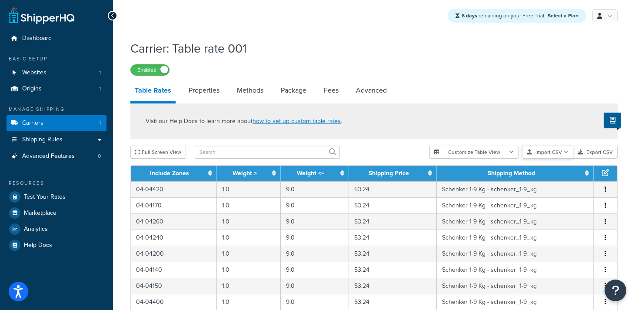
click at [541, 153] on button "Import CSV" at bounding box center [547, 152] width 51 height 13
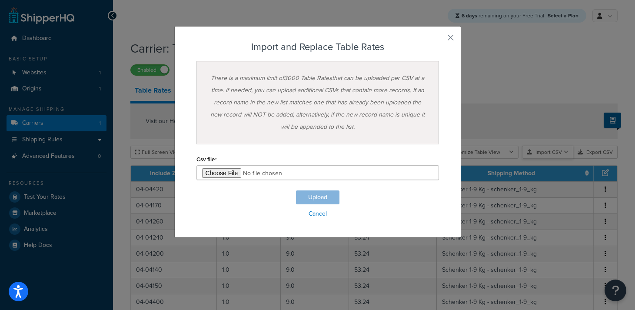
click at [539, 159] on div "Customize Table View Show all columns Show selected columns Import CSV Import a…" at bounding box center [524, 152] width 188 height 13
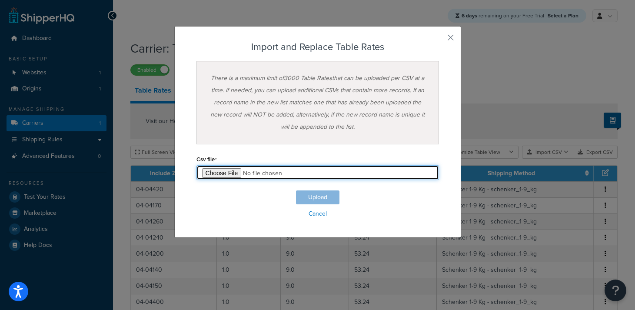
click at [213, 174] on input "file" at bounding box center [318, 172] width 243 height 15
type input "C:\fakepath\Copy of Transport Calculator Maxima 2025 - Sheet14.csv"
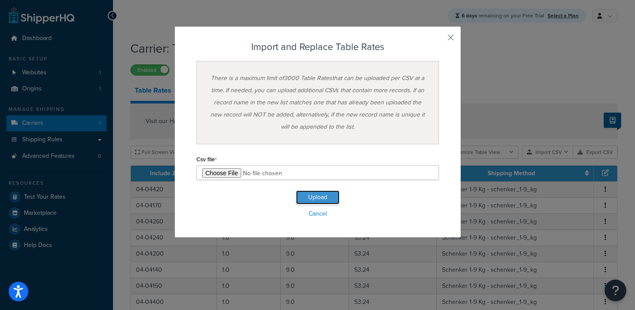
click at [319, 198] on button "Upload" at bounding box center [317, 197] width 43 height 14
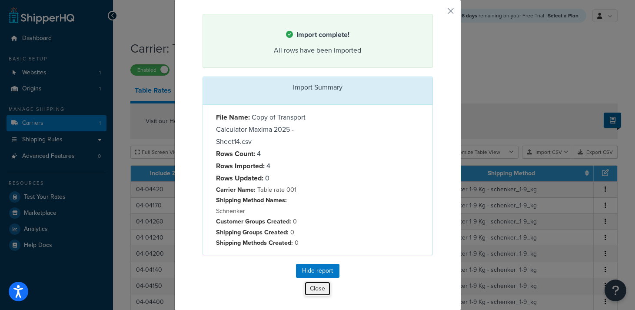
click at [319, 292] on button "Close" at bounding box center [317, 288] width 27 height 15
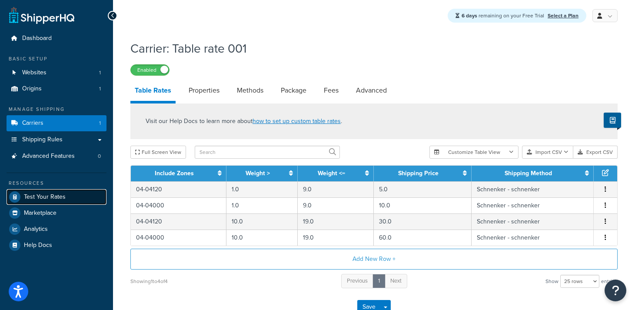
click at [46, 200] on span "Test Your Rates" at bounding box center [45, 197] width 42 height 7
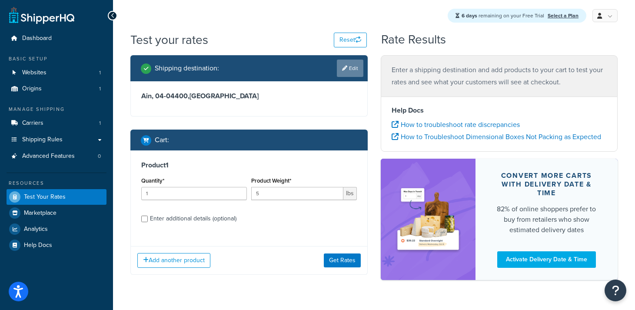
click at [345, 70] on icon at bounding box center [344, 68] width 5 height 5
select select "FR"
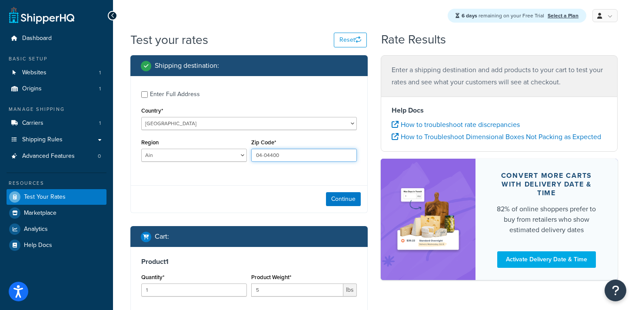
click at [292, 154] on input "04-04400" at bounding box center [304, 155] width 106 height 13
type input "04-04120"
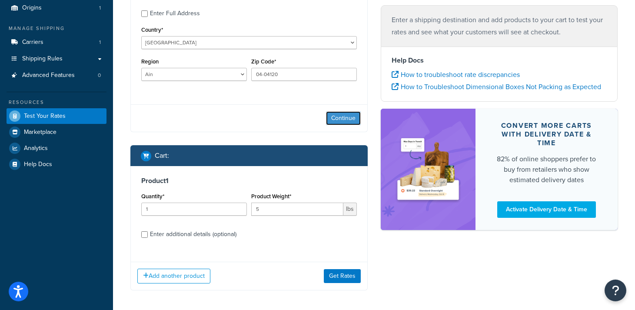
scroll to position [99, 0]
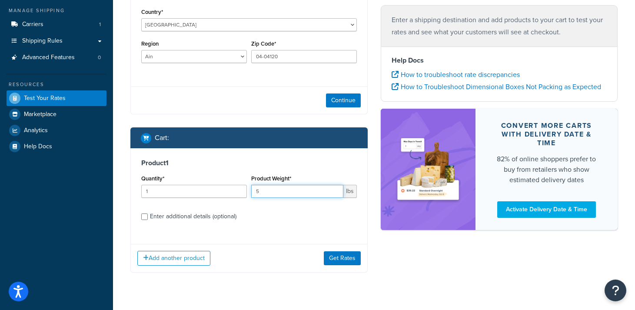
click at [274, 191] on input "5" at bounding box center [297, 191] width 92 height 13
type input "1"
click at [344, 262] on button "Get Rates" at bounding box center [342, 258] width 37 height 14
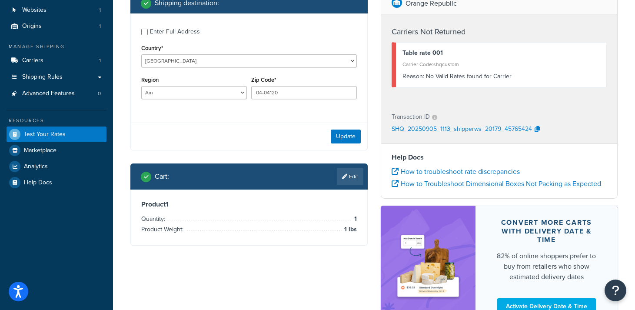
scroll to position [57, 0]
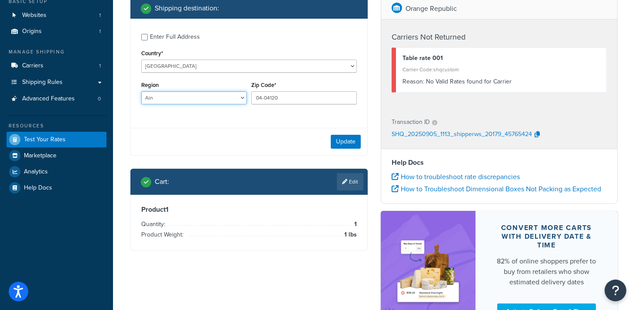
click at [220, 100] on select "[GEOGRAPHIC_DATA] [GEOGRAPHIC_DATA] [GEOGRAPHIC_DATA] [GEOGRAPHIC_DATA] [GEOGRA…" at bounding box center [194, 97] width 106 height 13
select select "26"
click at [141, 91] on select "[GEOGRAPHIC_DATA] [GEOGRAPHIC_DATA] [GEOGRAPHIC_DATA] [GEOGRAPHIC_DATA] [GEOGRA…" at bounding box center [194, 97] width 106 height 13
click at [347, 143] on button "Update" at bounding box center [346, 142] width 30 height 14
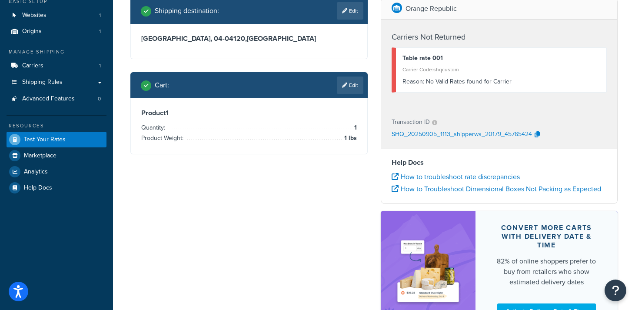
scroll to position [0, 0]
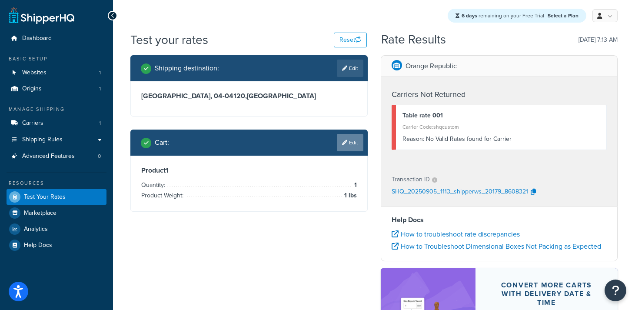
click at [354, 143] on link "Edit" at bounding box center [350, 142] width 27 height 17
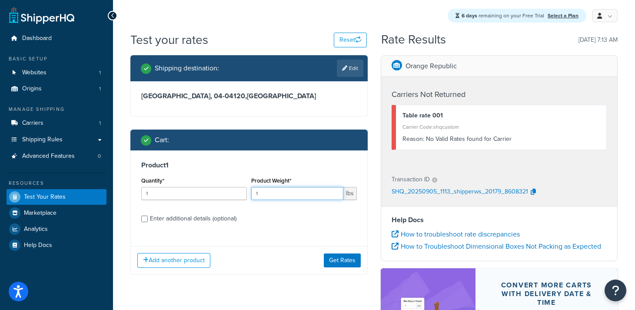
click at [274, 193] on input "1" at bounding box center [297, 193] width 92 height 13
type input "110"
drag, startPoint x: 266, startPoint y: 193, endPoint x: 245, endPoint y: 193, distance: 20.9
click at [245, 193] on div "Quantity* 1 Product Weight* 110 lbs" at bounding box center [249, 191] width 220 height 32
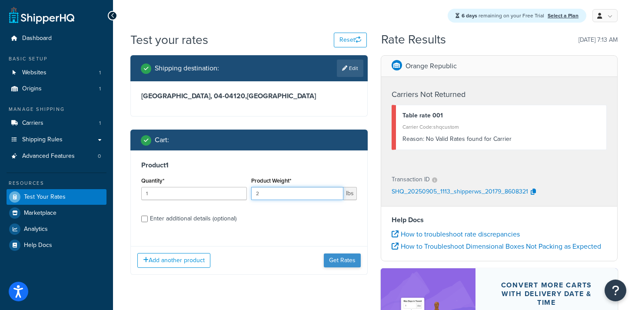
type input "2"
click at [346, 264] on button "Get Rates" at bounding box center [342, 261] width 37 height 14
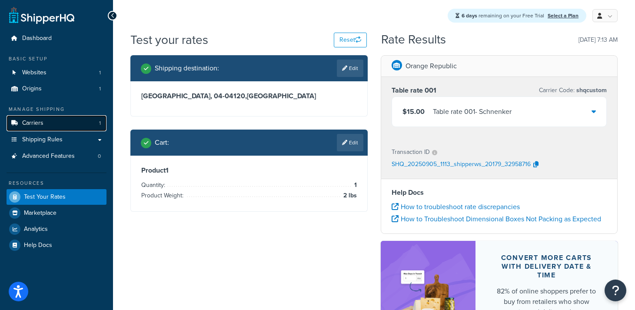
click at [34, 120] on span "Carriers" at bounding box center [32, 123] width 21 height 7
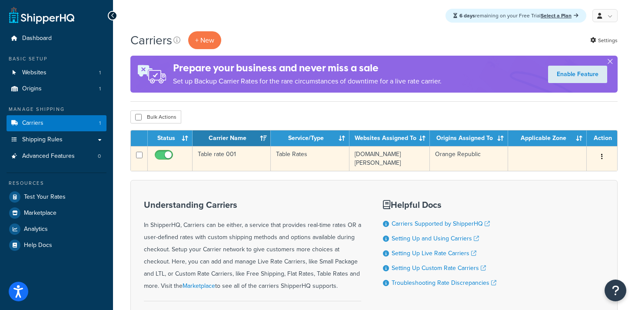
click at [602, 157] on icon "button" at bounding box center [602, 157] width 2 height 6
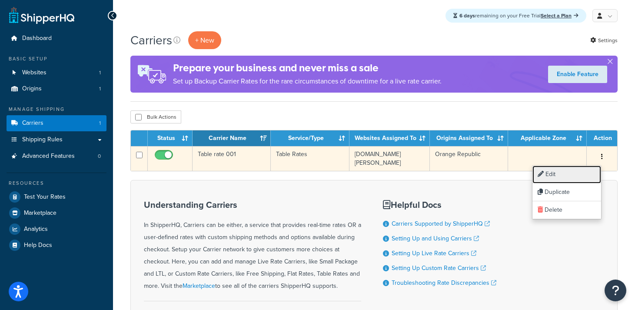
click at [567, 175] on link "Edit" at bounding box center [567, 175] width 69 height 18
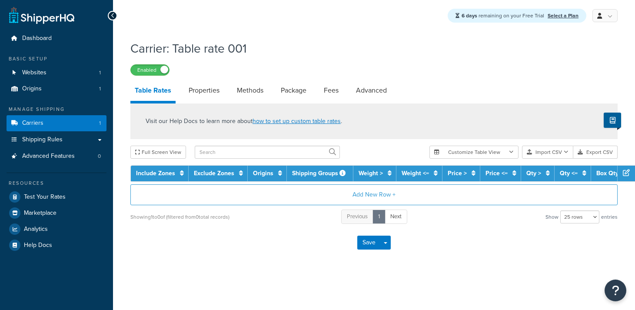
select select "25"
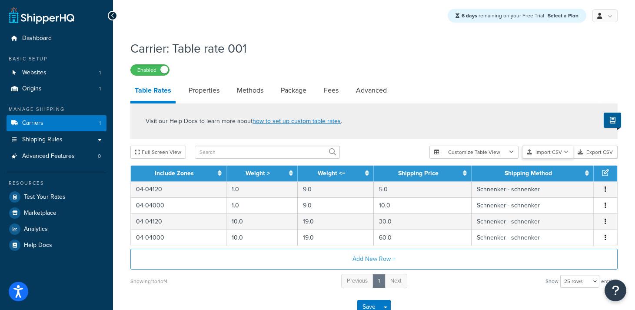
click at [543, 152] on button "Import CSV" at bounding box center [547, 152] width 51 height 13
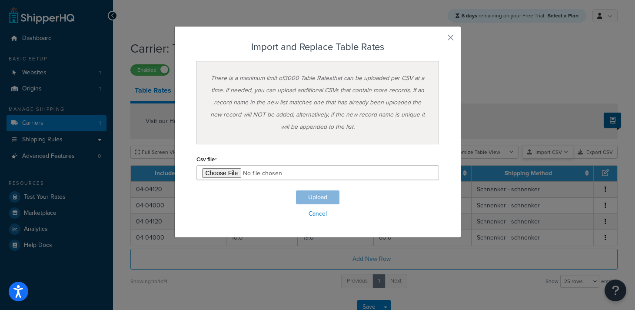
click at [545, 159] on div "Customize Table View Show all columns Show selected columns Import CSV Import a…" at bounding box center [524, 152] width 188 height 13
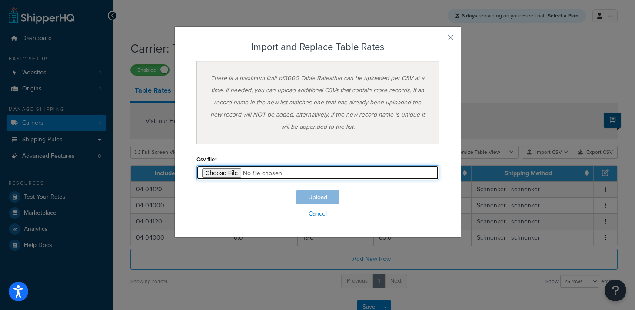
click at [216, 174] on input "file" at bounding box center [318, 172] width 243 height 15
type input "C:\fakepath\Copy of Transport Calculator Maxima 2025 - Sheet14 (1).csv"
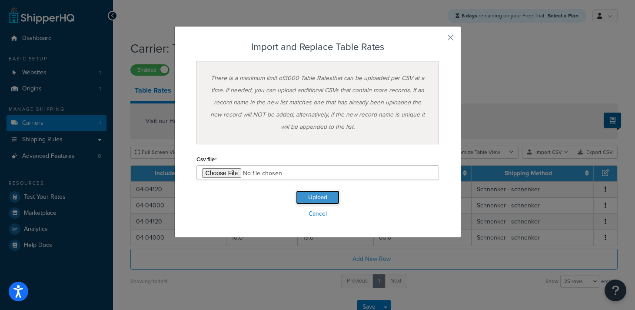
click at [314, 199] on button "Upload" at bounding box center [317, 197] width 43 height 14
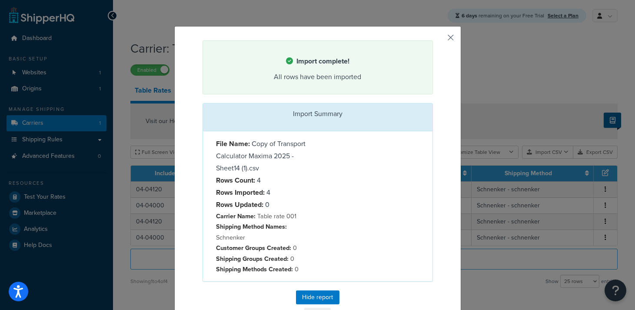
click at [433, 41] on button "button" at bounding box center [432, 41] width 2 height 2
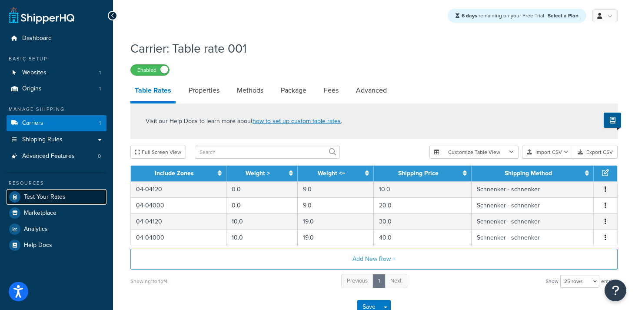
click at [44, 198] on span "Test Your Rates" at bounding box center [45, 197] width 42 height 7
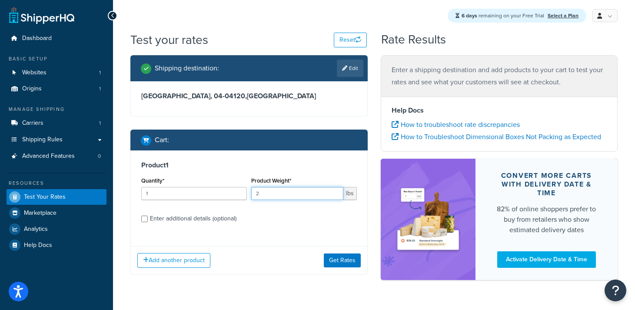
click at [284, 195] on input "2" at bounding box center [297, 193] width 92 height 13
type input "1"
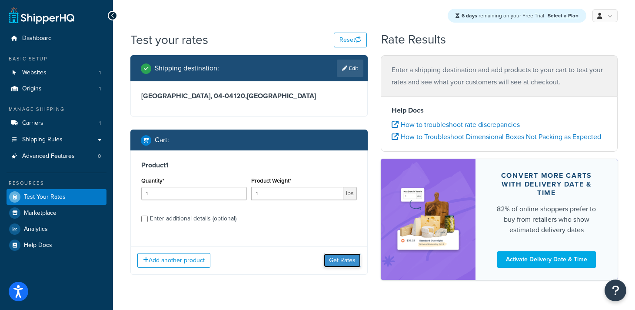
click at [346, 262] on button "Get Rates" at bounding box center [342, 261] width 37 height 14
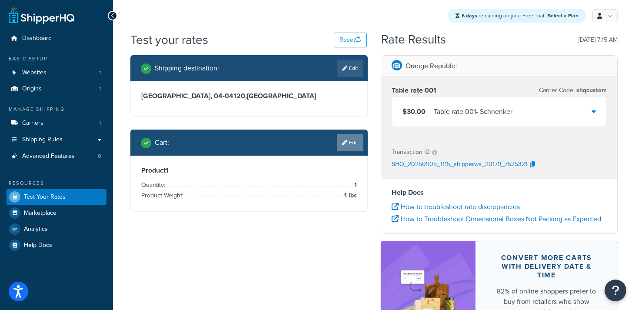
click at [352, 144] on link "Edit" at bounding box center [350, 142] width 27 height 17
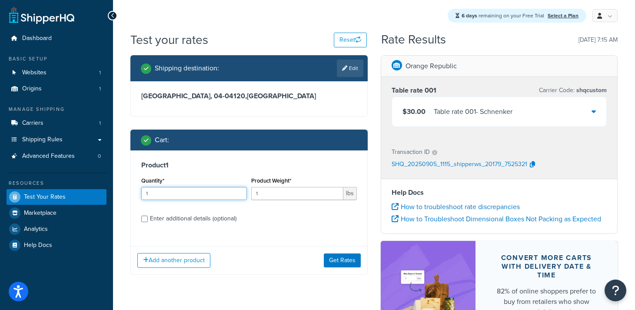
click at [164, 195] on input "1" at bounding box center [194, 193] width 106 height 13
type input "2"
click at [337, 261] on button "Get Rates" at bounding box center [342, 261] width 37 height 14
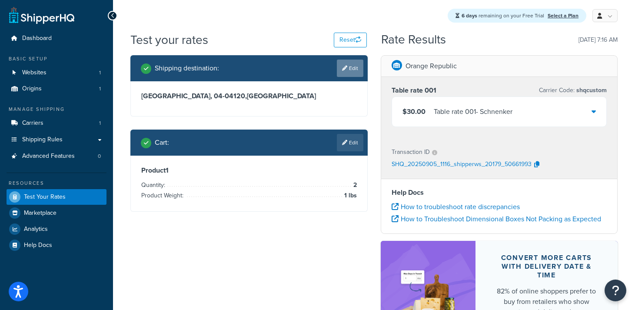
click at [349, 71] on link "Edit" at bounding box center [350, 68] width 27 height 17
select select "FR"
select select "26"
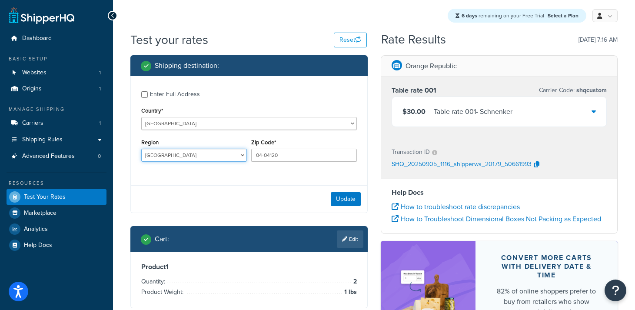
click at [187, 153] on select "[GEOGRAPHIC_DATA] [GEOGRAPHIC_DATA] [GEOGRAPHIC_DATA] [GEOGRAPHIC_DATA] [GEOGRA…" at bounding box center [194, 155] width 106 height 13
click at [303, 155] on input "04-04120" at bounding box center [304, 155] width 106 height 13
click at [290, 152] on input "04-04120" at bounding box center [304, 155] width 106 height 13
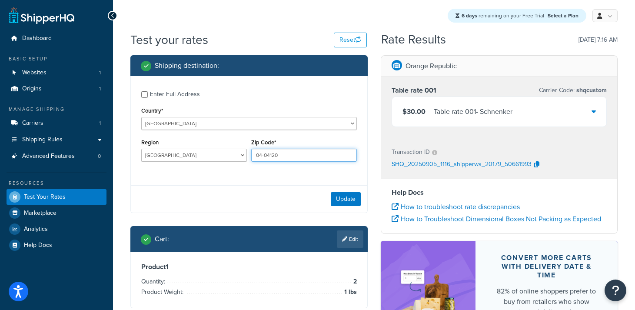
click at [290, 152] on input "04-04120" at bounding box center [304, 155] width 106 height 13
paste input "00"
type input "04-04000"
click at [349, 202] on button "Update" at bounding box center [346, 199] width 30 height 14
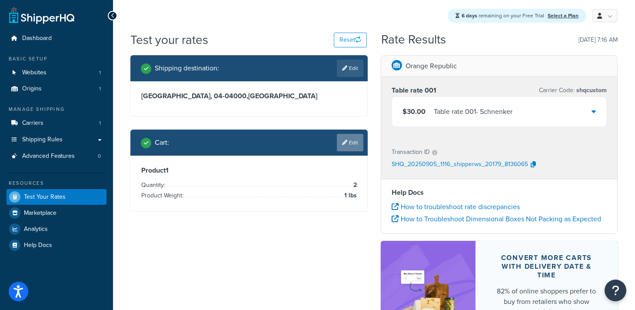
click at [354, 145] on link "Edit" at bounding box center [350, 142] width 27 height 17
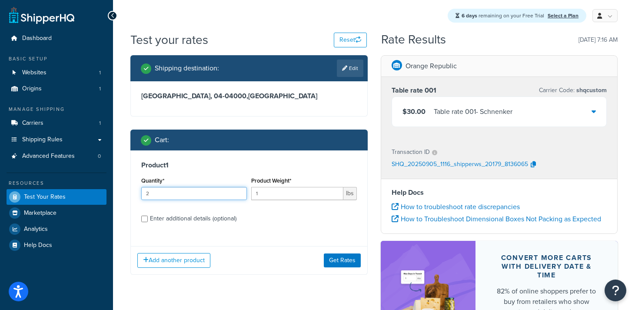
click at [186, 197] on input "2" at bounding box center [194, 193] width 106 height 13
type input "1"
click at [346, 266] on button "Get Rates" at bounding box center [342, 261] width 37 height 14
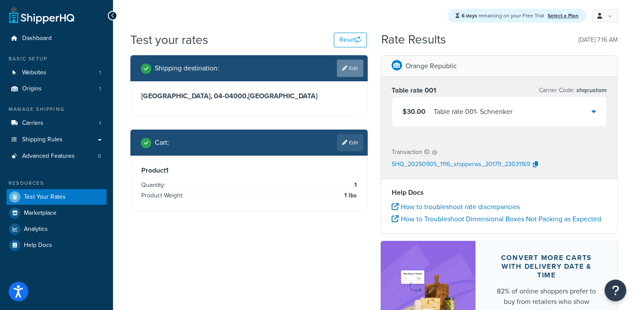
click at [358, 72] on link "Edit" at bounding box center [350, 68] width 27 height 17
select select "FR"
select select "26"
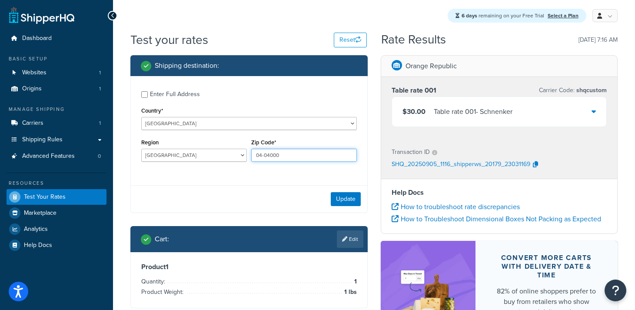
click at [273, 157] on input "04-04000" at bounding box center [304, 155] width 106 height 13
type input "04-04400"
drag, startPoint x: 288, startPoint y: 154, endPoint x: 223, endPoint y: 155, distance: 65.2
click at [223, 155] on div "Region [GEOGRAPHIC_DATA] [GEOGRAPHIC_DATA] [GEOGRAPHIC_DATA] [GEOGRAPHIC_DATA] …" at bounding box center [249, 153] width 220 height 32
type input "04-04400"
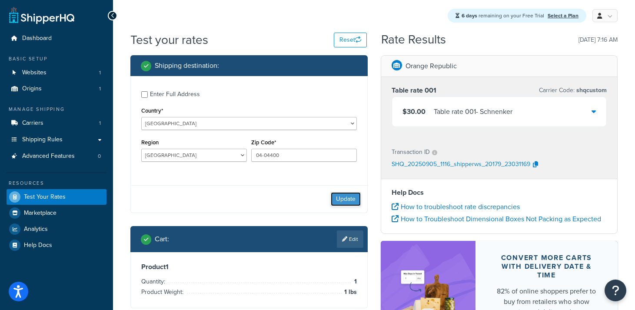
click at [352, 202] on button "Update" at bounding box center [346, 199] width 30 height 14
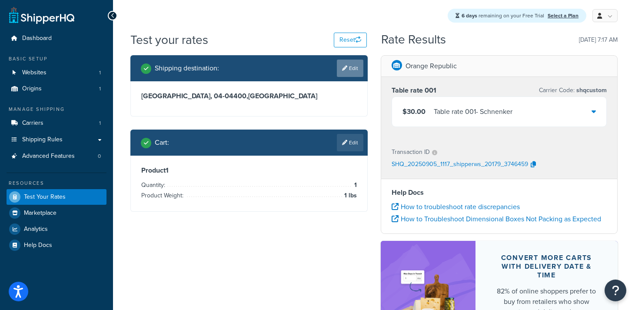
click at [351, 70] on link "Edit" at bounding box center [350, 68] width 27 height 17
select select "FR"
select select "26"
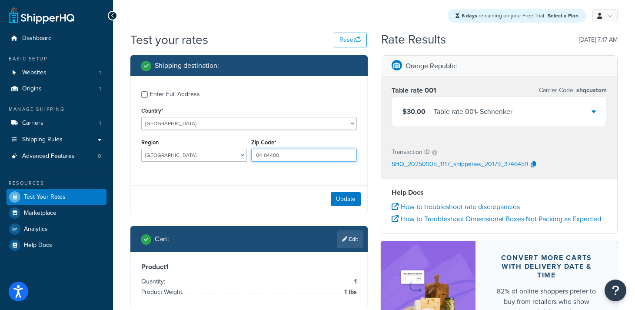
drag, startPoint x: 285, startPoint y: 156, endPoint x: 237, endPoint y: 157, distance: 47.9
click at [237, 157] on div "Region [GEOGRAPHIC_DATA] [GEOGRAPHIC_DATA] [GEOGRAPHIC_DATA] [GEOGRAPHIC_DATA] …" at bounding box center [249, 153] width 220 height 32
paste input "0"
type input "04-04000"
click at [346, 198] on button "Update" at bounding box center [346, 199] width 30 height 14
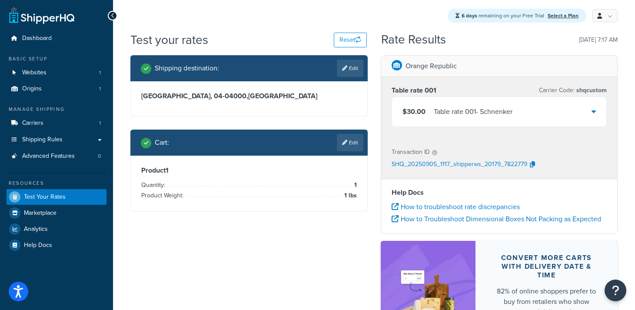
click at [434, 117] on div "Table rate 001 - Schnenker" at bounding box center [473, 112] width 79 height 12
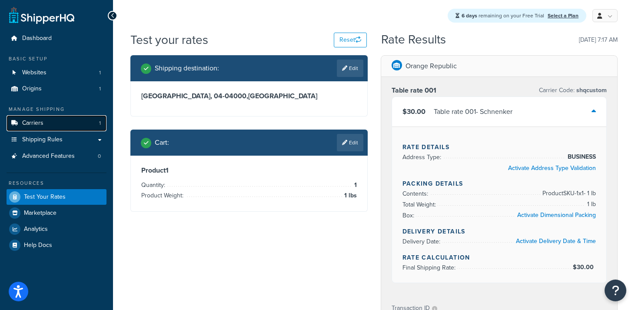
click at [41, 125] on span "Carriers" at bounding box center [32, 123] width 21 height 7
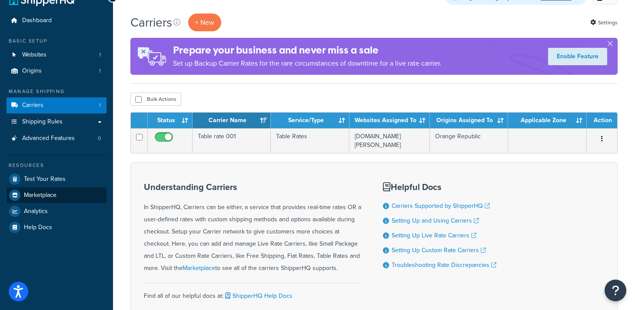
scroll to position [18, 0]
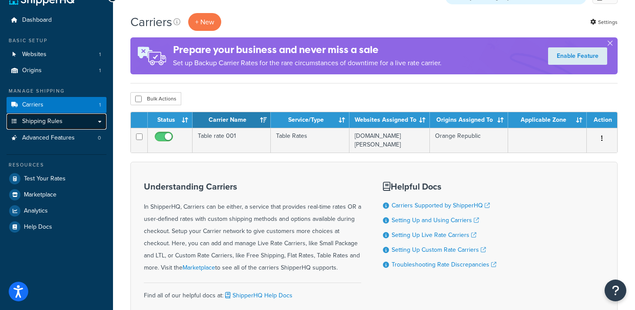
click at [38, 120] on span "Shipping Rules" at bounding box center [42, 121] width 40 height 7
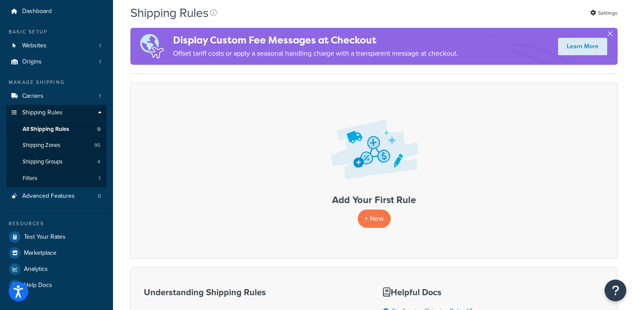
scroll to position [31, 0]
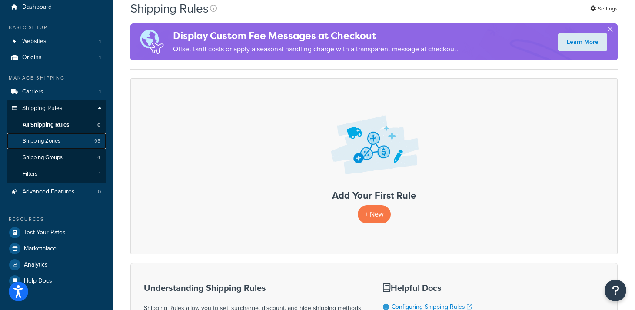
click at [40, 144] on span "Shipping Zones" at bounding box center [42, 140] width 38 height 7
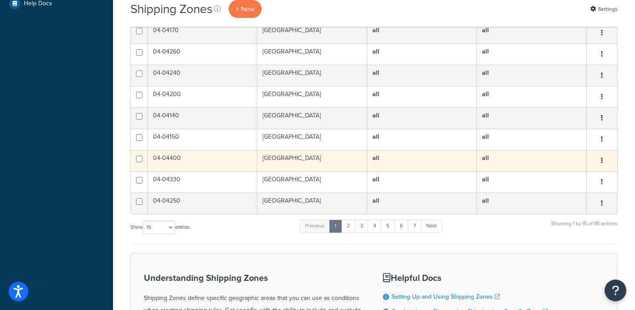
scroll to position [314, 0]
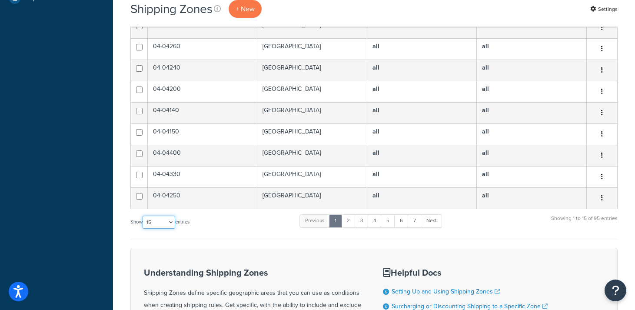
click at [172, 216] on select "10 15 25 50 100" at bounding box center [159, 222] width 33 height 13
select select "100"
click at [144, 229] on select "10 15 25 50 100" at bounding box center [159, 222] width 33 height 13
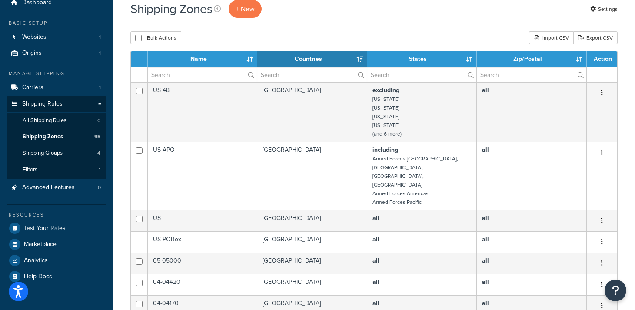
scroll to position [0, 0]
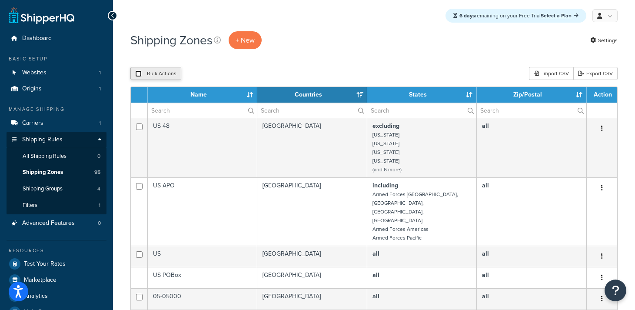
click at [139, 73] on input "checkbox" at bounding box center [138, 73] width 7 height 7
checkbox input "true"
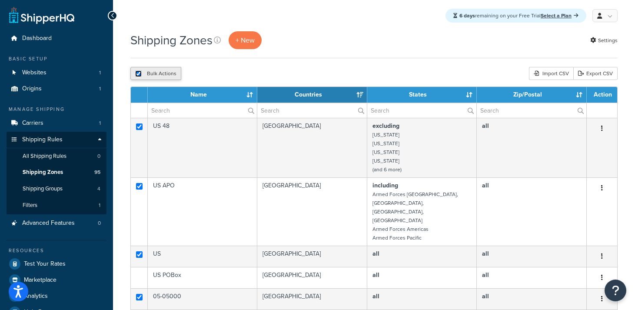
checkbox input "true"
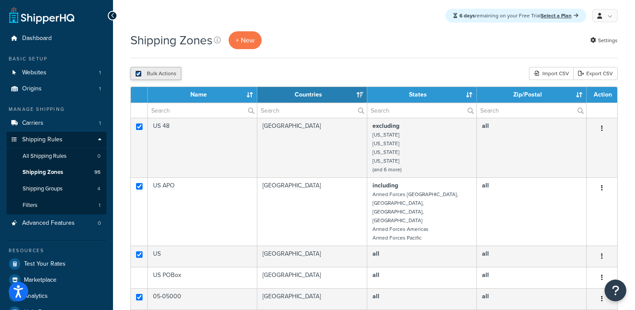
checkbox input "true"
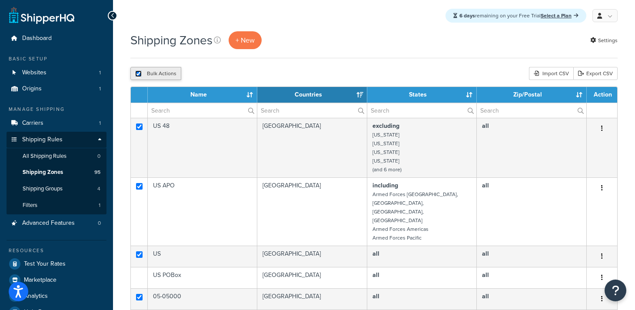
checkbox input "true"
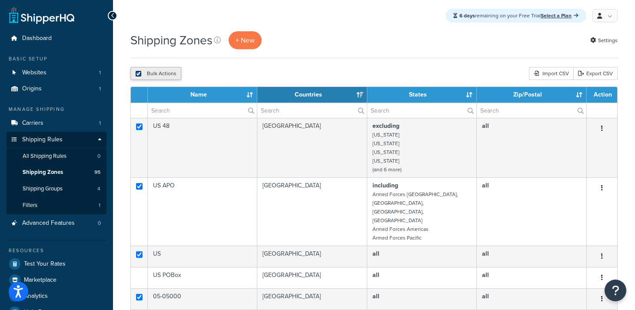
checkbox input "true"
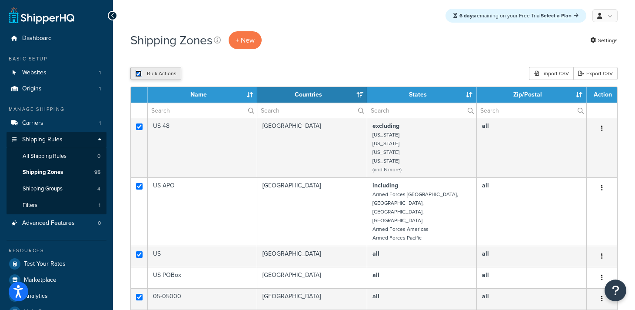
checkbox input "true"
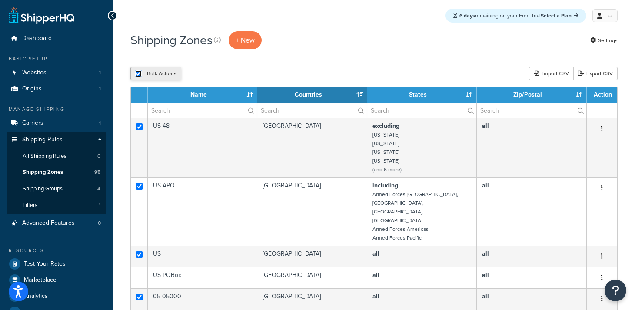
checkbox input "true"
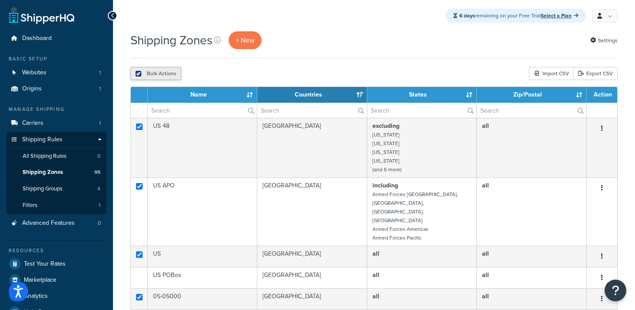
checkbox input "true"
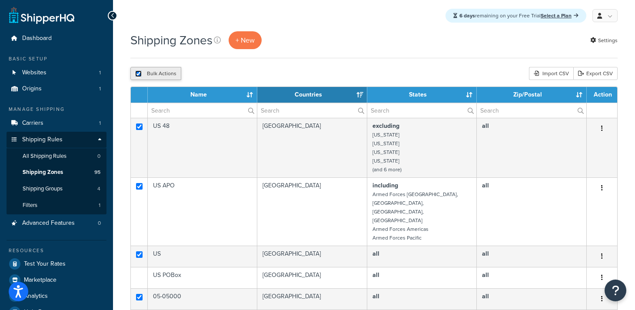
checkbox input "true"
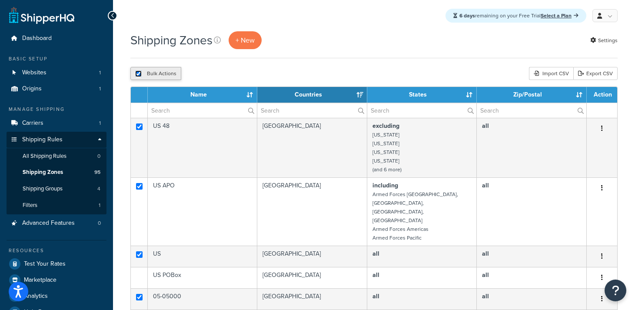
checkbox input "true"
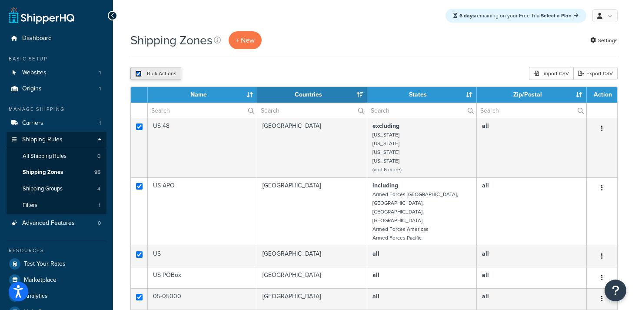
checkbox input "true"
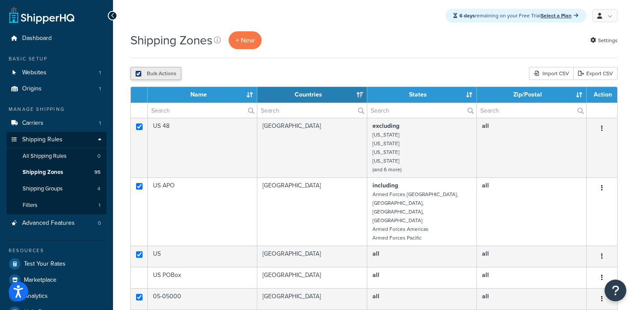
checkbox input "true"
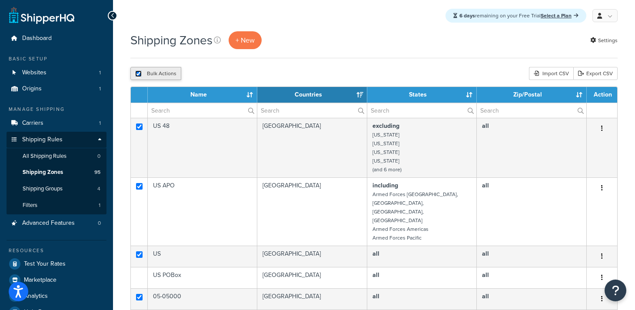
checkbox input "true"
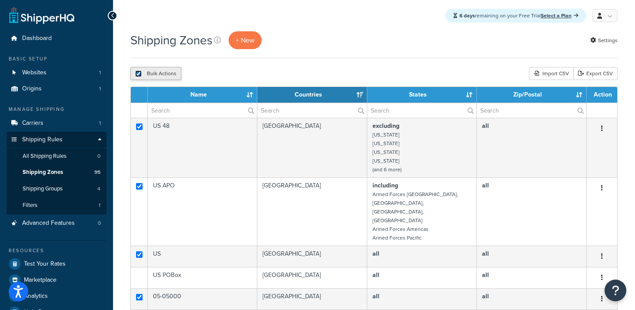
checkbox input "true"
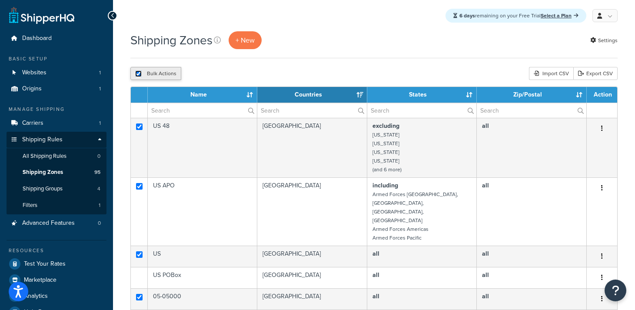
checkbox input "true"
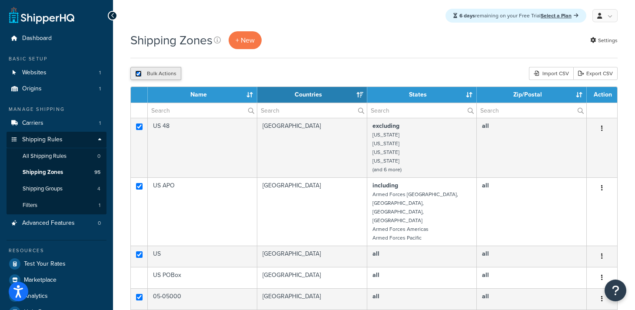
checkbox input "true"
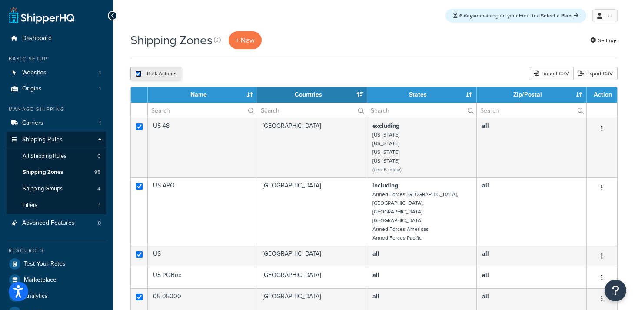
checkbox input "true"
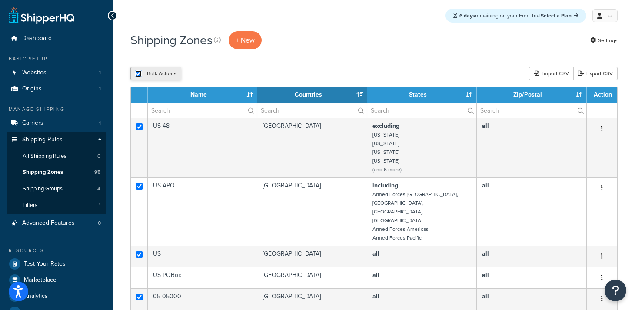
checkbox input "true"
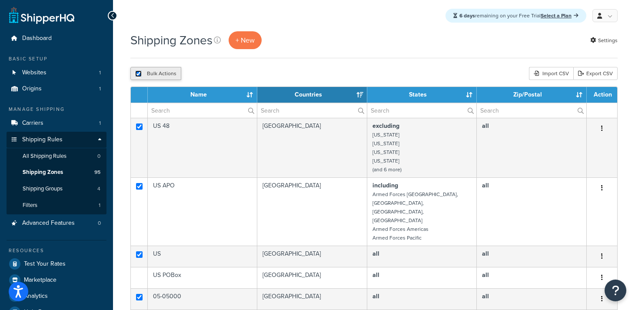
checkbox input "true"
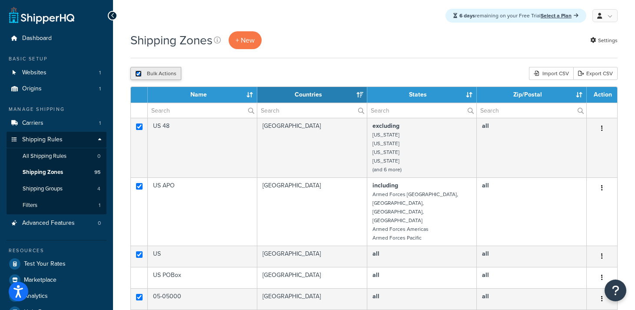
checkbox input "true"
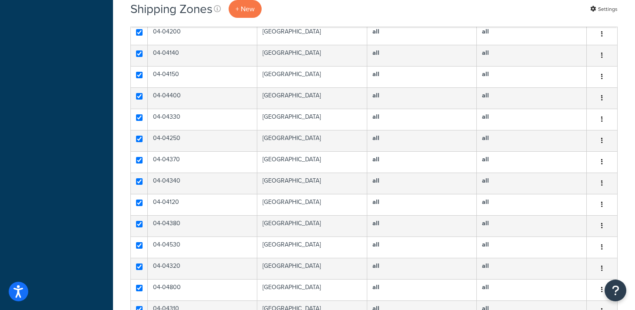
scroll to position [371, 0]
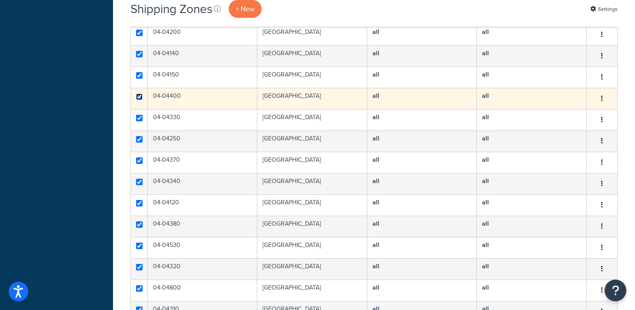
click at [140, 93] on input "checkbox" at bounding box center [139, 96] width 7 height 7
checkbox input "false"
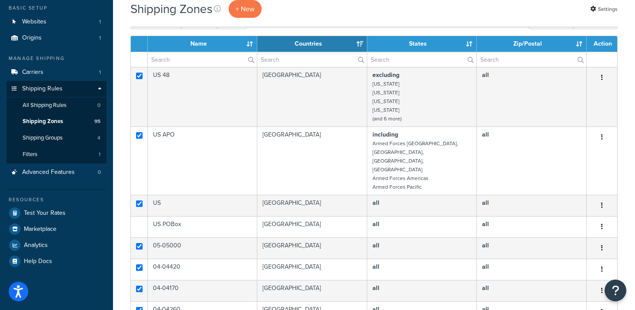
scroll to position [0, 0]
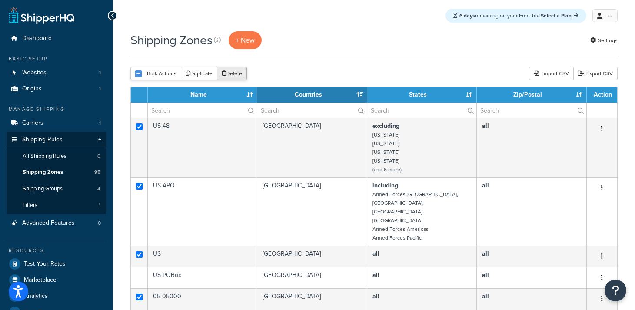
click at [231, 75] on button "Delete" at bounding box center [232, 73] width 30 height 13
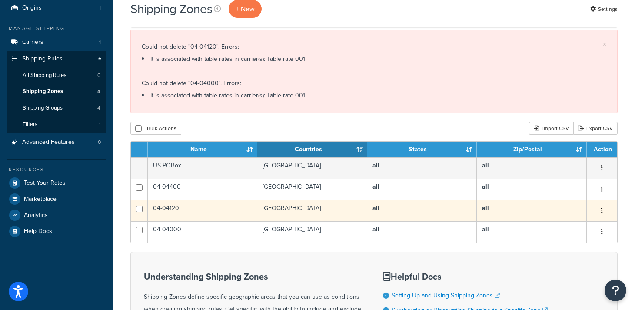
scroll to position [82, 0]
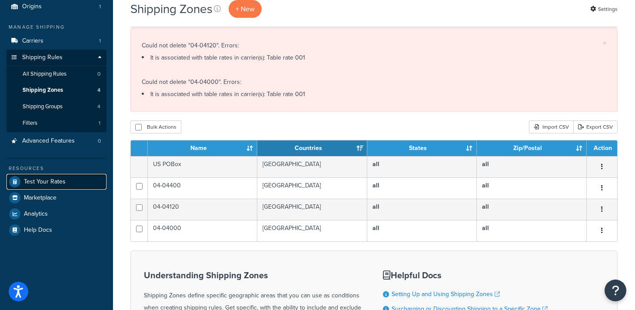
click at [47, 183] on span "Test Your Rates" at bounding box center [45, 181] width 42 height 7
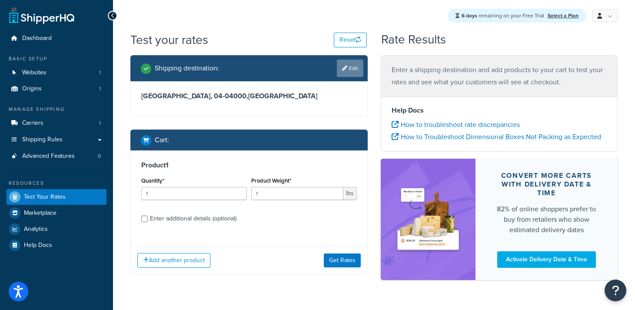
click at [350, 68] on link "Edit" at bounding box center [350, 68] width 27 height 17
select select "FR"
select select "26"
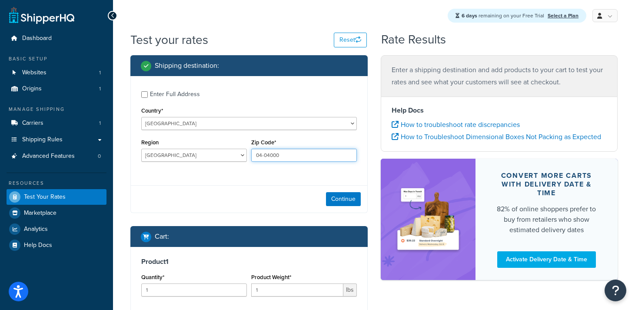
click at [289, 155] on input "04-04000" at bounding box center [304, 155] width 106 height 13
paste input "12"
type input "04-04120"
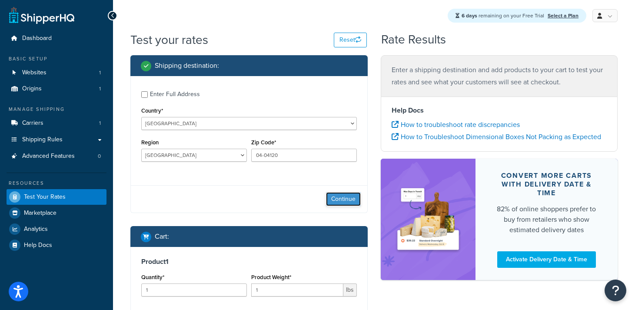
click at [346, 203] on button "Continue" at bounding box center [343, 199] width 35 height 14
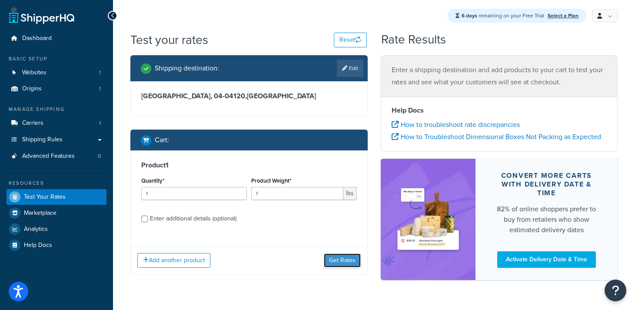
click at [338, 262] on button "Get Rates" at bounding box center [342, 261] width 37 height 14
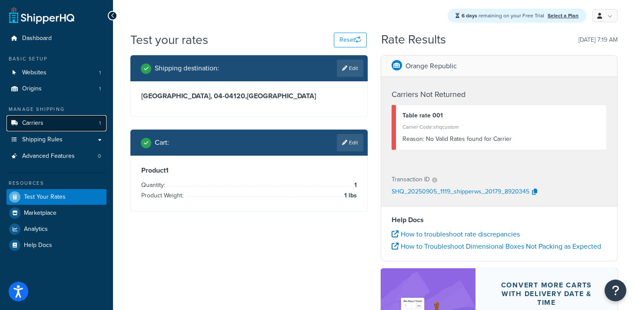
click at [36, 120] on span "Carriers" at bounding box center [32, 123] width 21 height 7
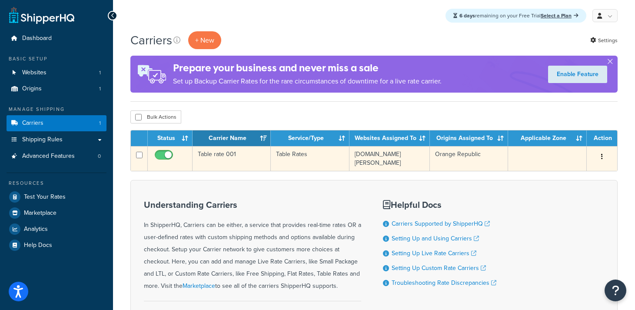
click at [599, 156] on button "button" at bounding box center [602, 157] width 12 height 14
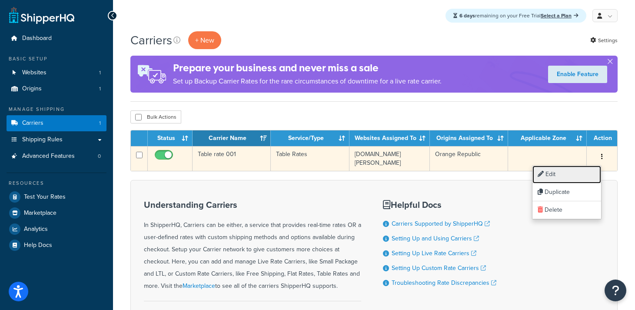
click at [563, 172] on link "Edit" at bounding box center [567, 175] width 69 height 18
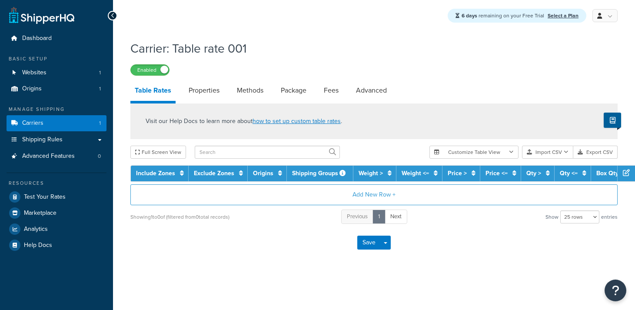
select select "25"
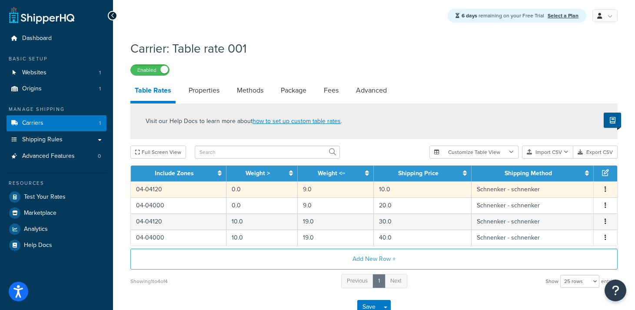
click at [606, 190] on icon "button" at bounding box center [606, 189] width 2 height 6
click at [558, 173] on div "Edit" at bounding box center [562, 173] width 62 height 18
select select "182293"
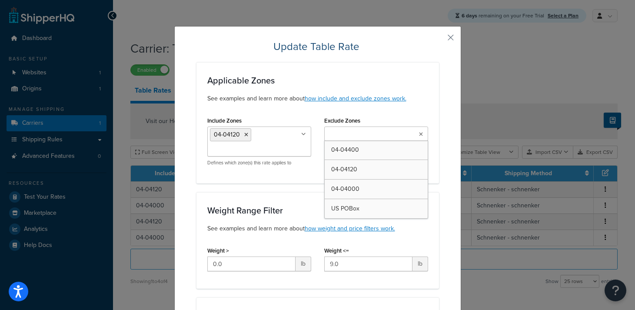
click at [421, 139] on ul at bounding box center [376, 134] width 104 height 14
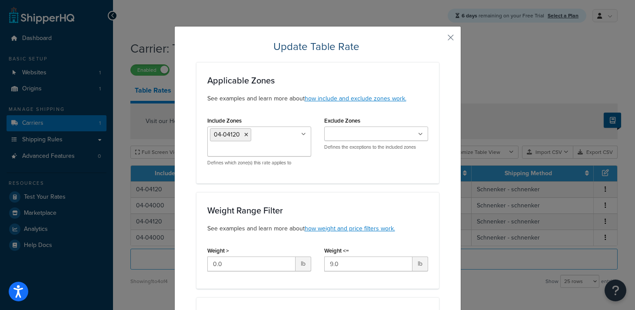
click at [408, 114] on div "Exclude Zones 04-04400 04-04120 04-04000 US POBox Defines the exceptions to the…" at bounding box center [376, 132] width 104 height 36
